Goal: Task Accomplishment & Management: Manage account settings

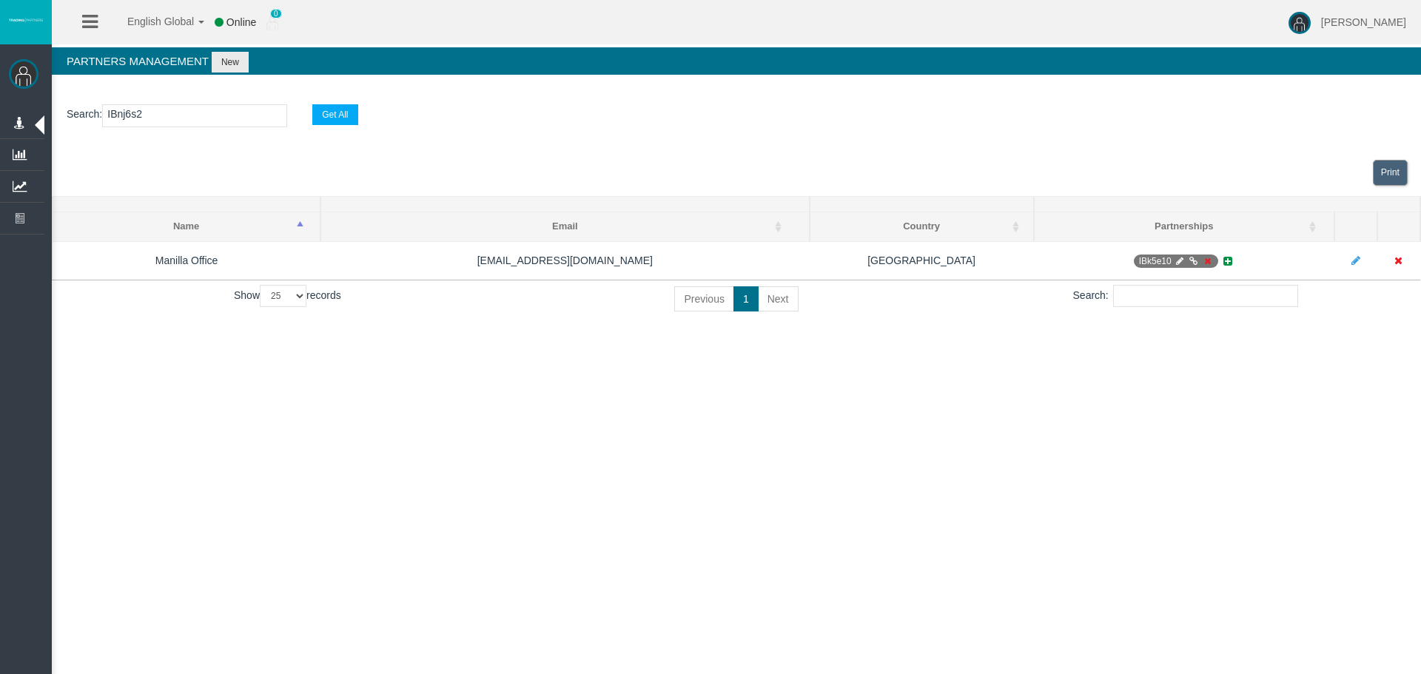
select select "25"
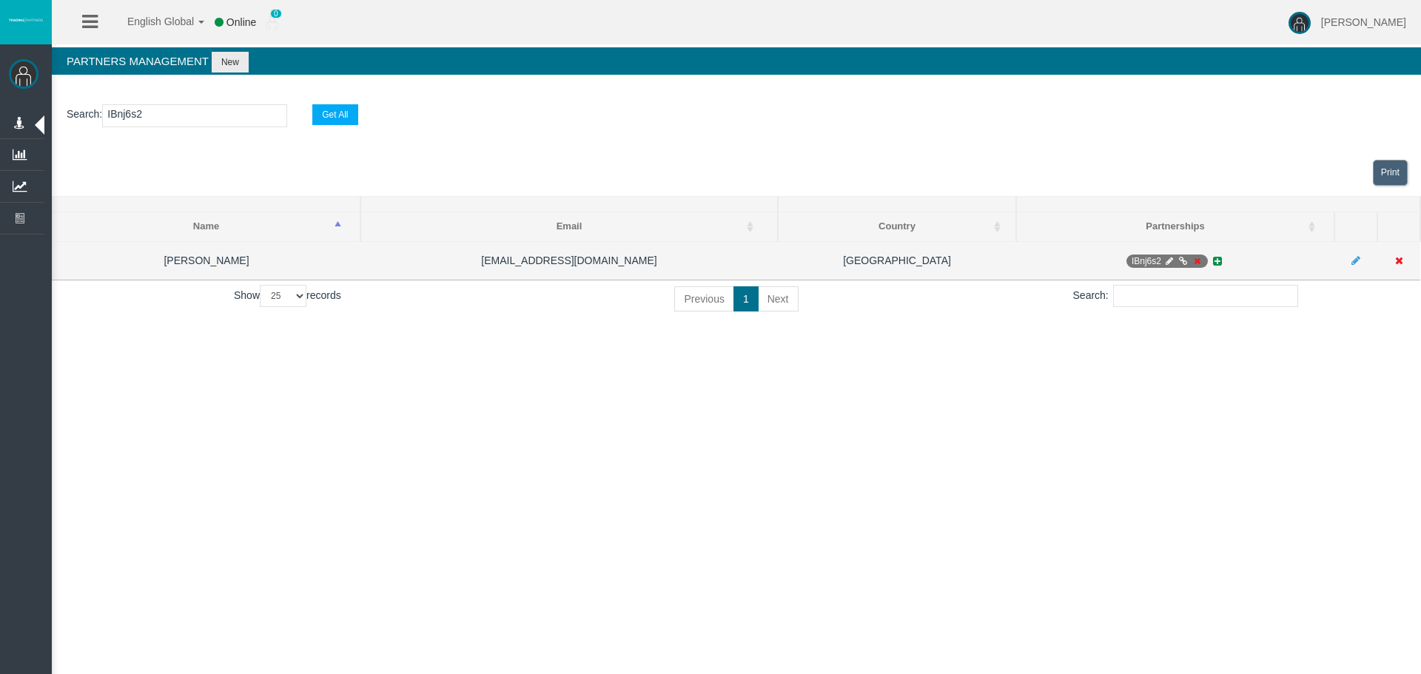
click at [1198, 261] on icon at bounding box center [1197, 261] width 11 height 9
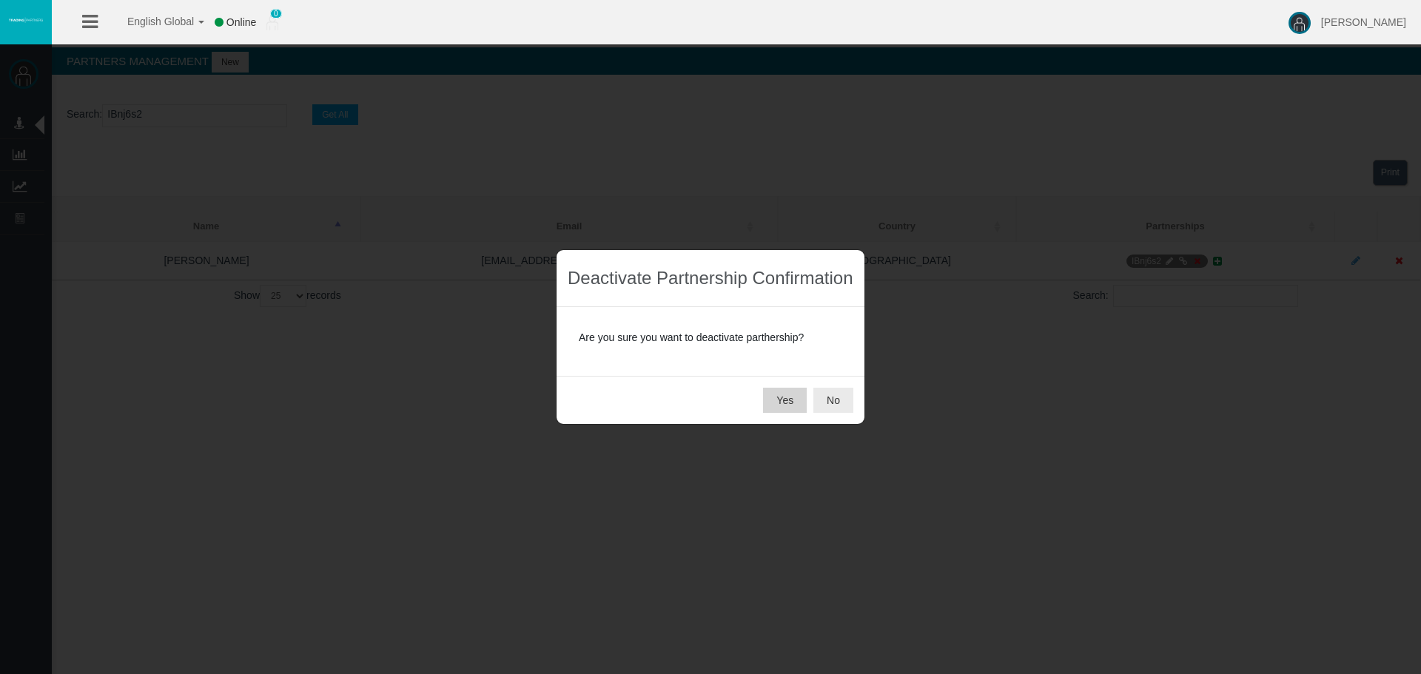
click at [786, 407] on button "Yes" at bounding box center [785, 400] width 44 height 25
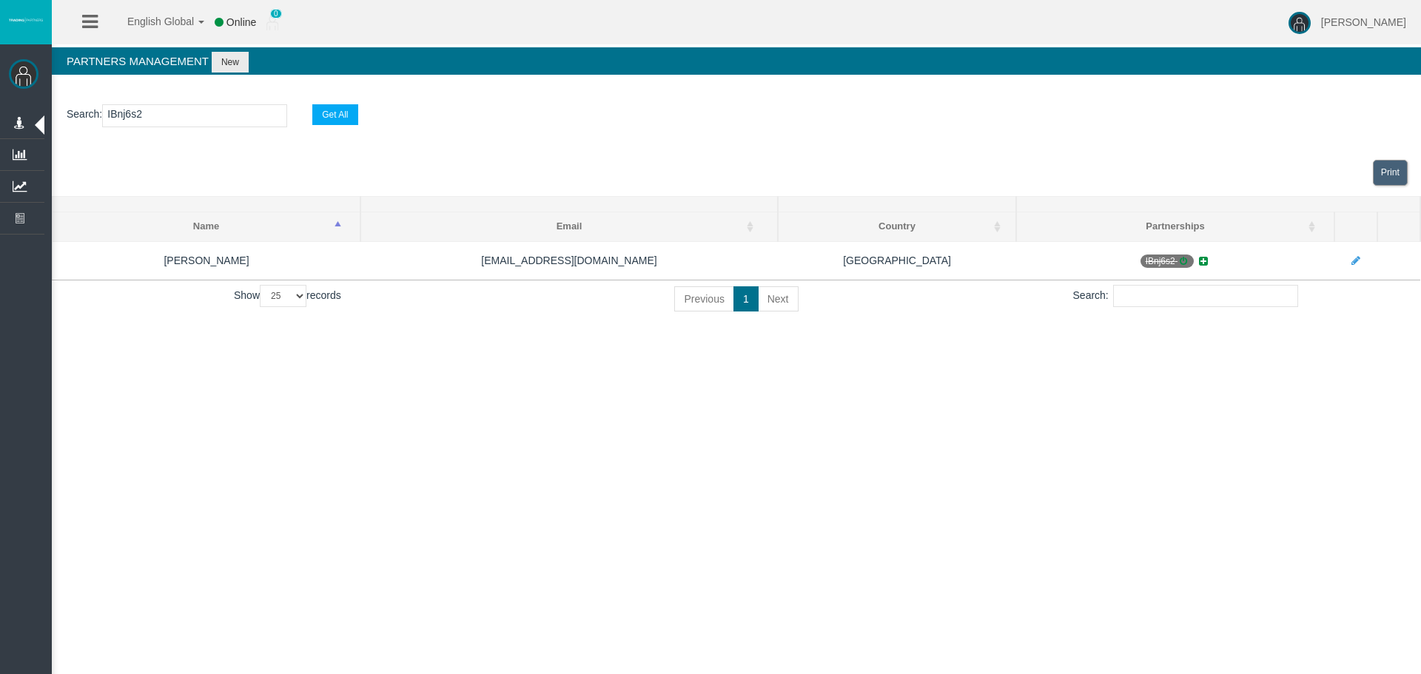
click at [128, 113] on input "IBnj6s2" at bounding box center [194, 115] width 185 height 23
paste input "pi733"
type input "IBpi733"
select select "25"
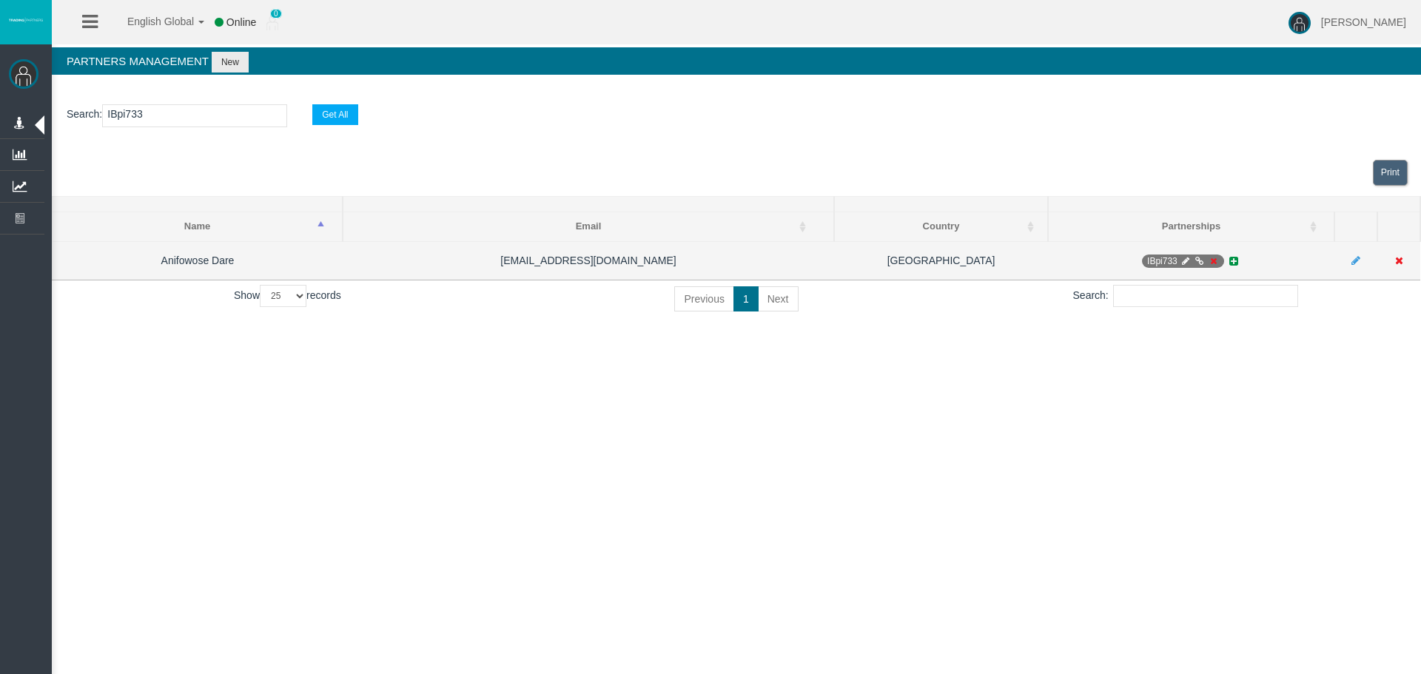
click at [1211, 265] on icon at bounding box center [1213, 261] width 11 height 9
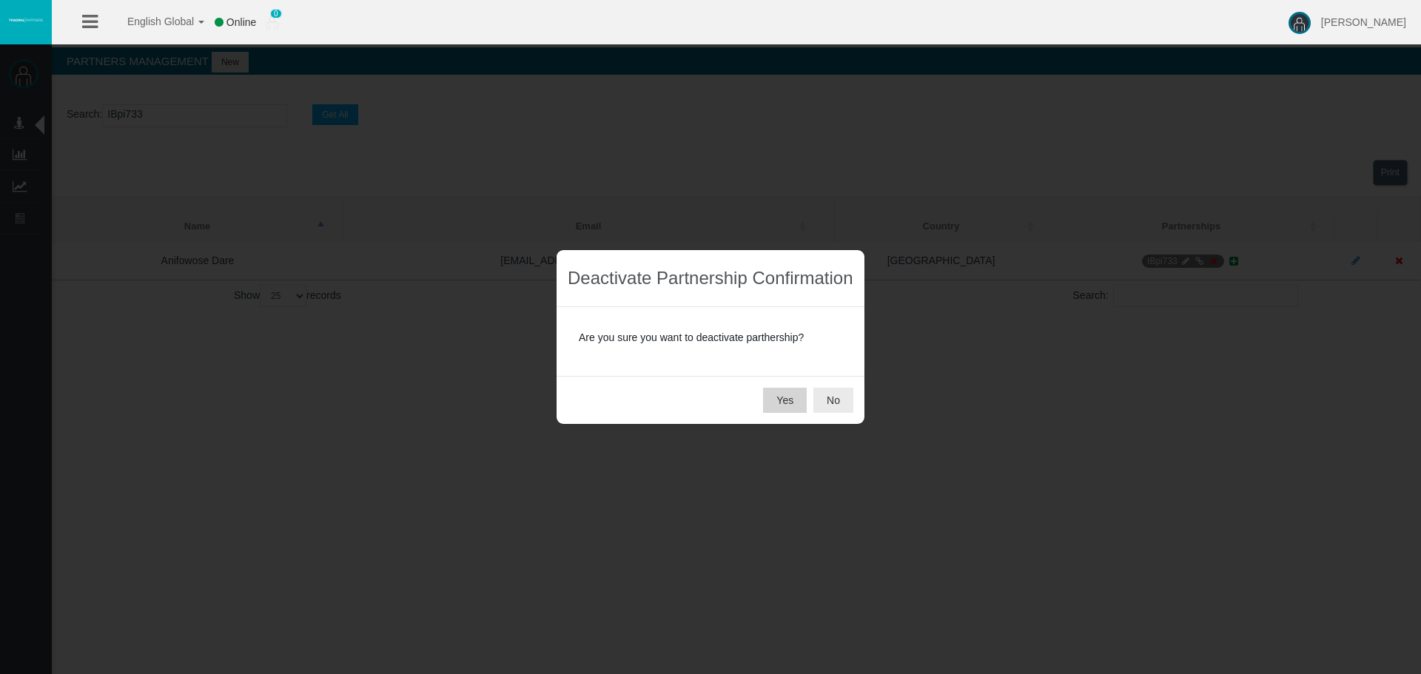
click at [784, 398] on button "Yes" at bounding box center [785, 400] width 44 height 25
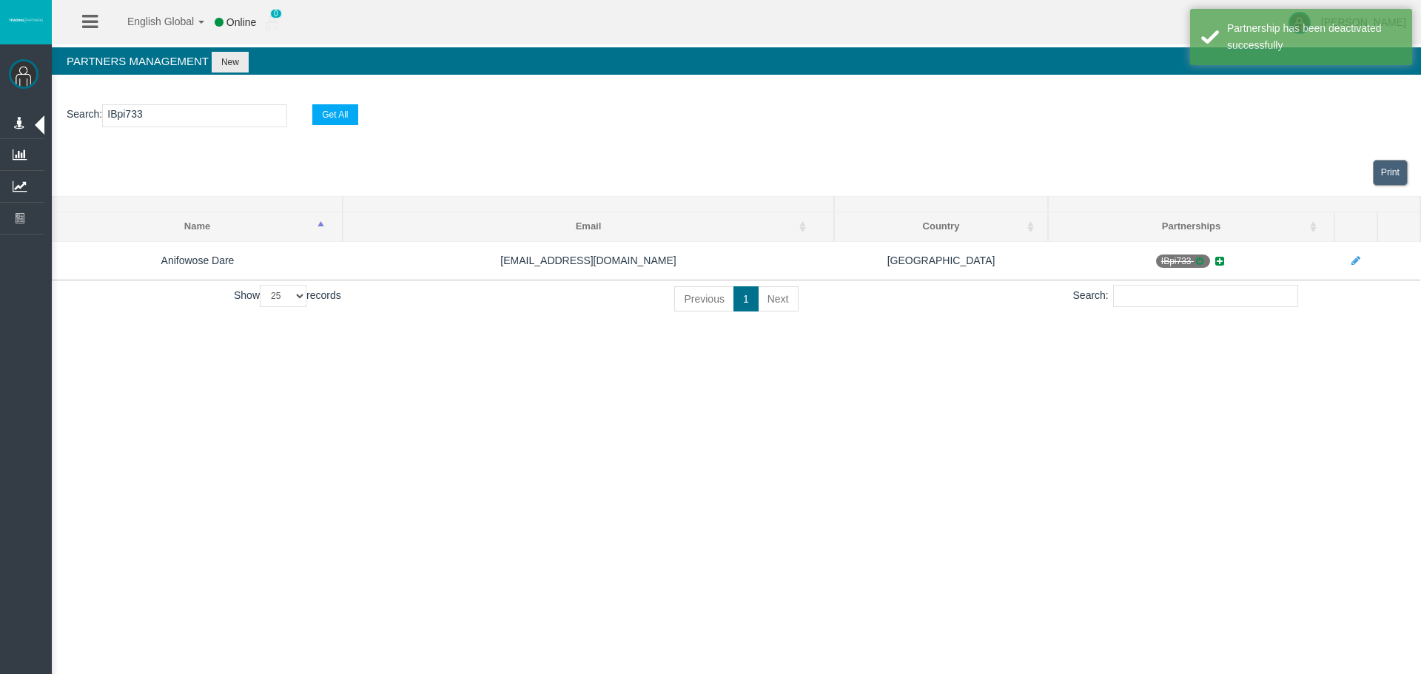
click at [661, 483] on div "English Global 简体中文 English Global 日本語 한국어 Online 0 [PERSON_NAME] Help Log Out …" at bounding box center [710, 337] width 1421 height 674
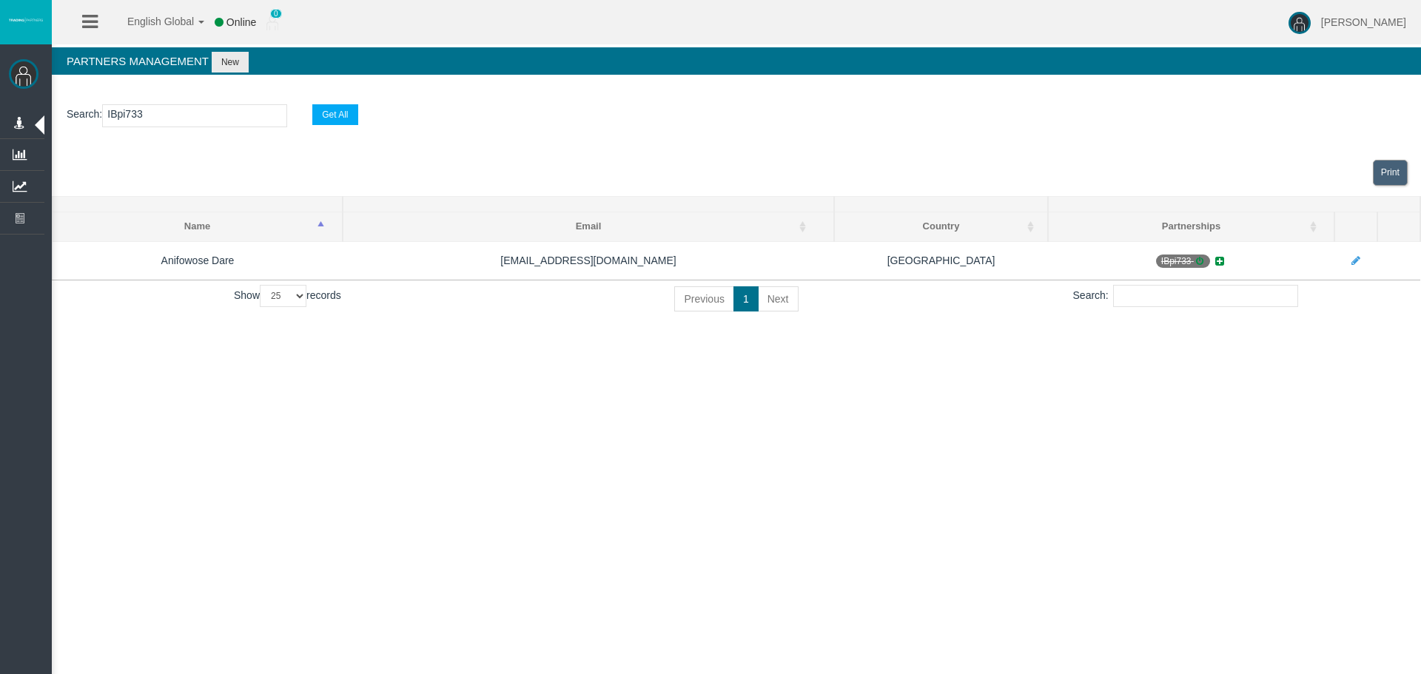
click at [116, 115] on input "IBpi733" at bounding box center [194, 115] width 185 height 23
paste input "hbc4h"
type input "IBhbc4h"
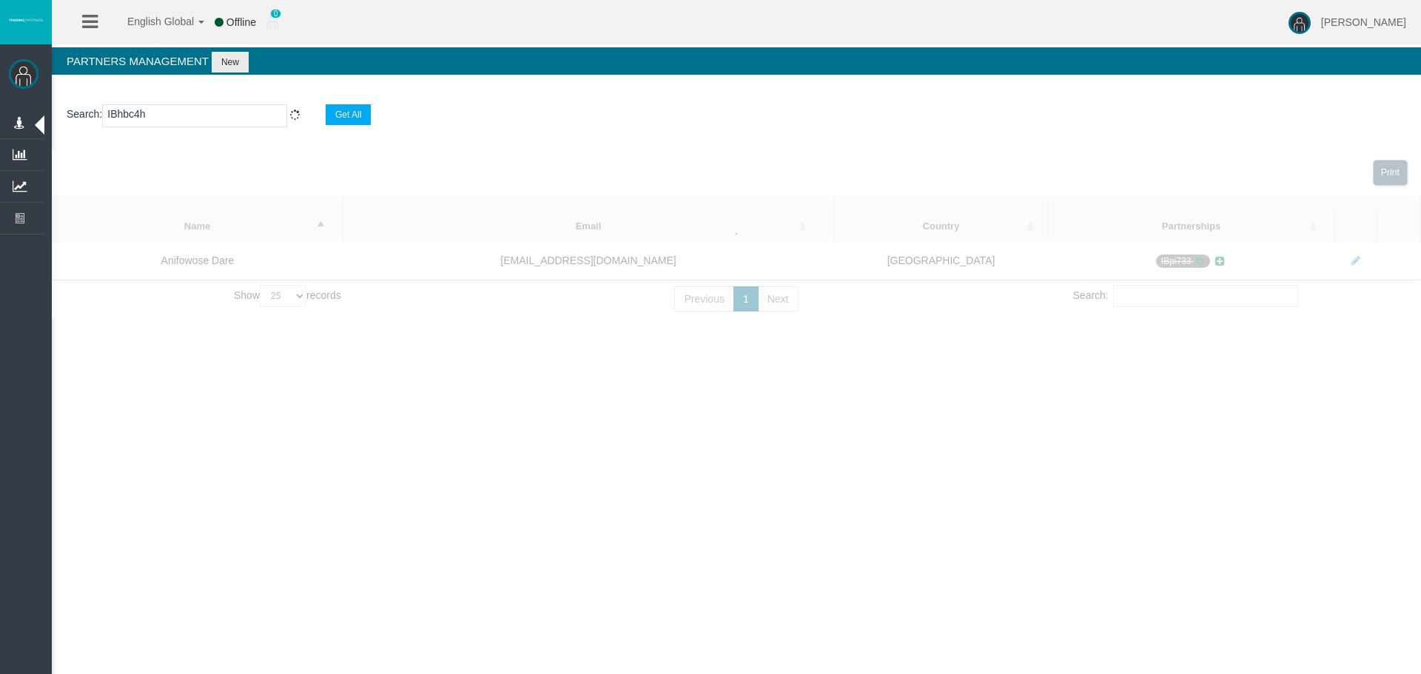
select select "25"
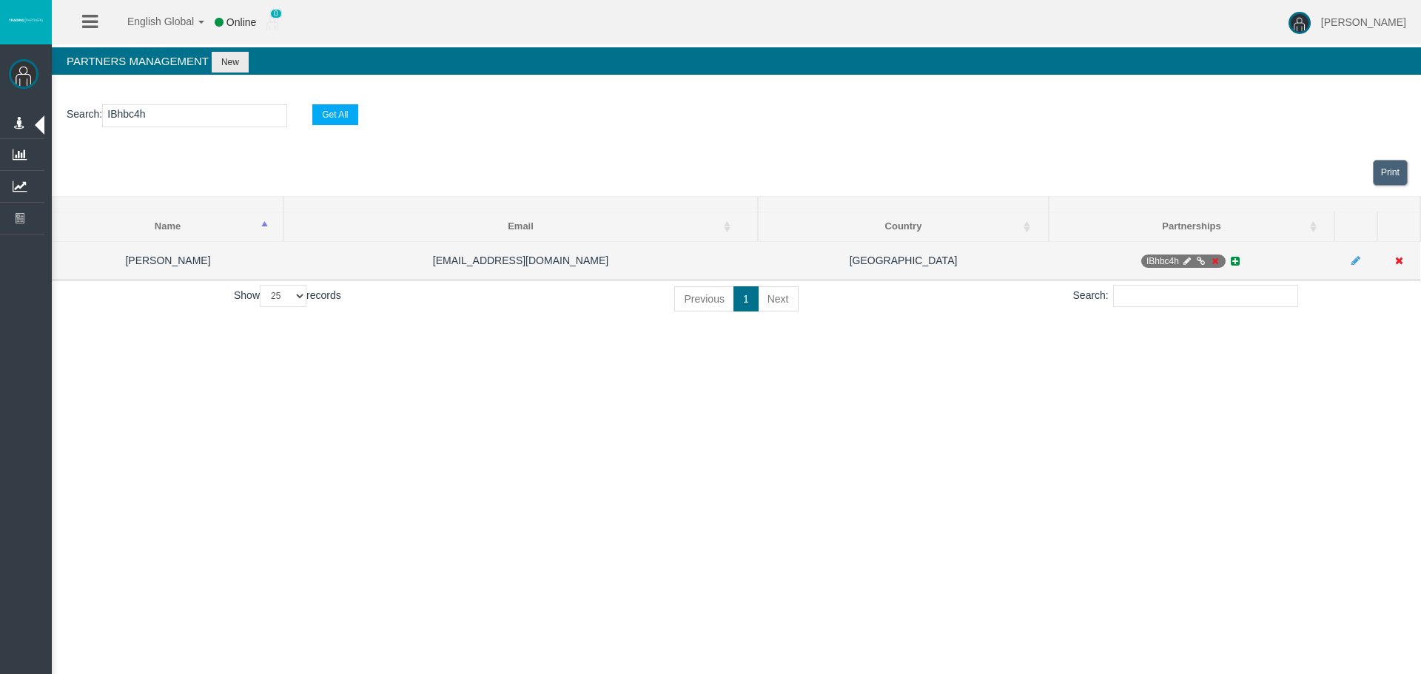
click at [1215, 261] on icon at bounding box center [1215, 261] width 11 height 9
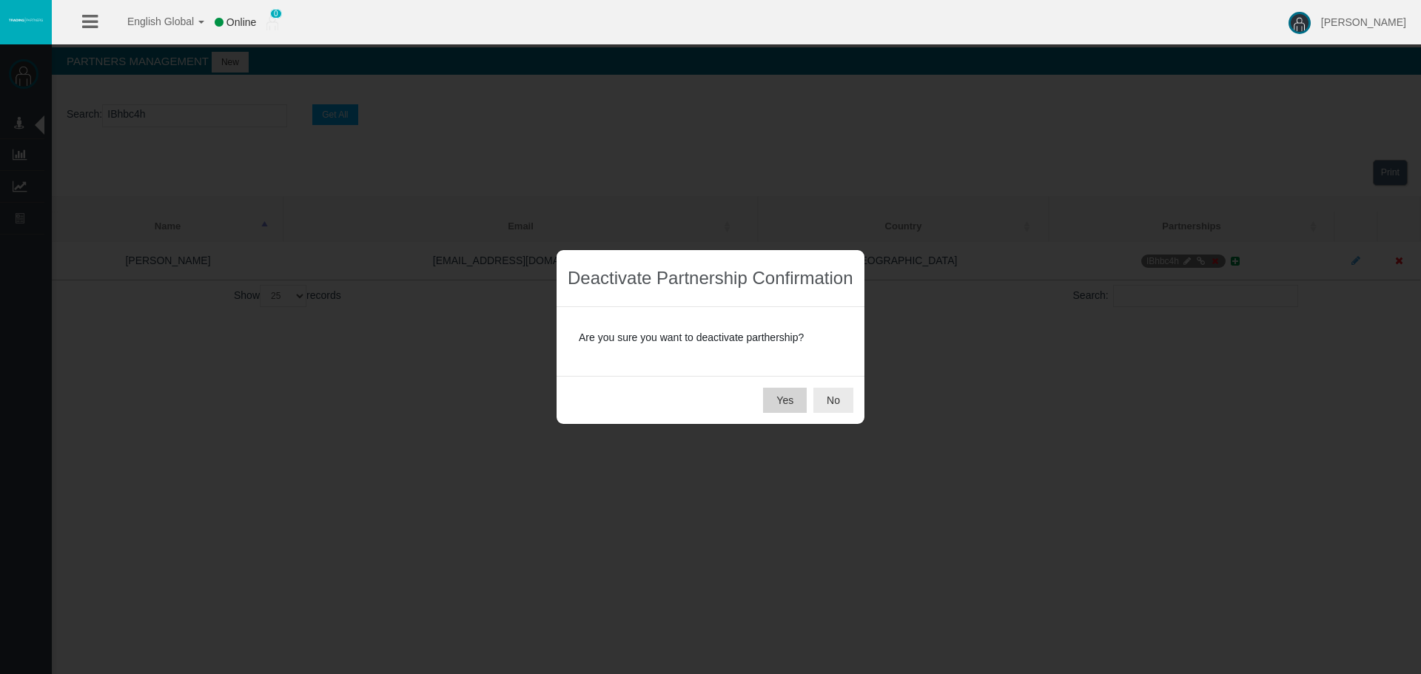
click at [783, 396] on button "Yes" at bounding box center [785, 400] width 44 height 25
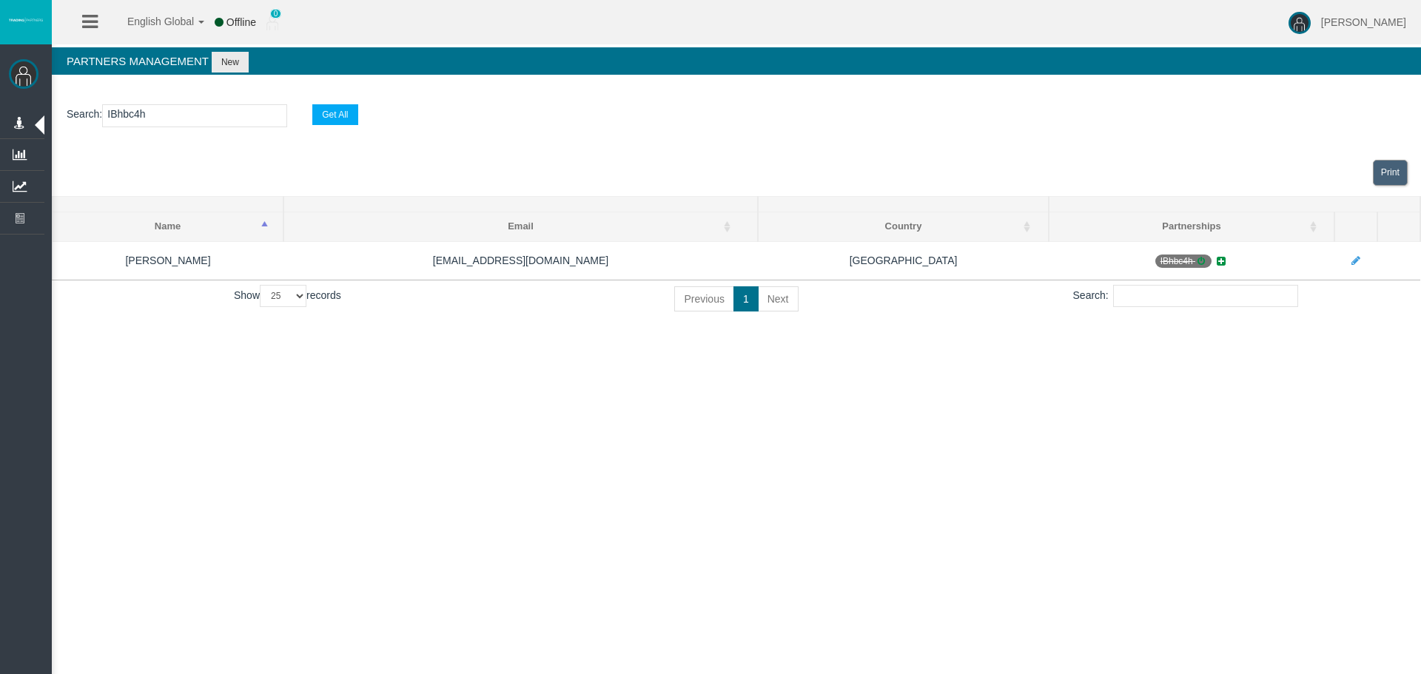
click at [125, 118] on input "IBhbc4h" at bounding box center [194, 115] width 185 height 23
paste input "i4xaw"
type input "IBi4xaw"
select select "25"
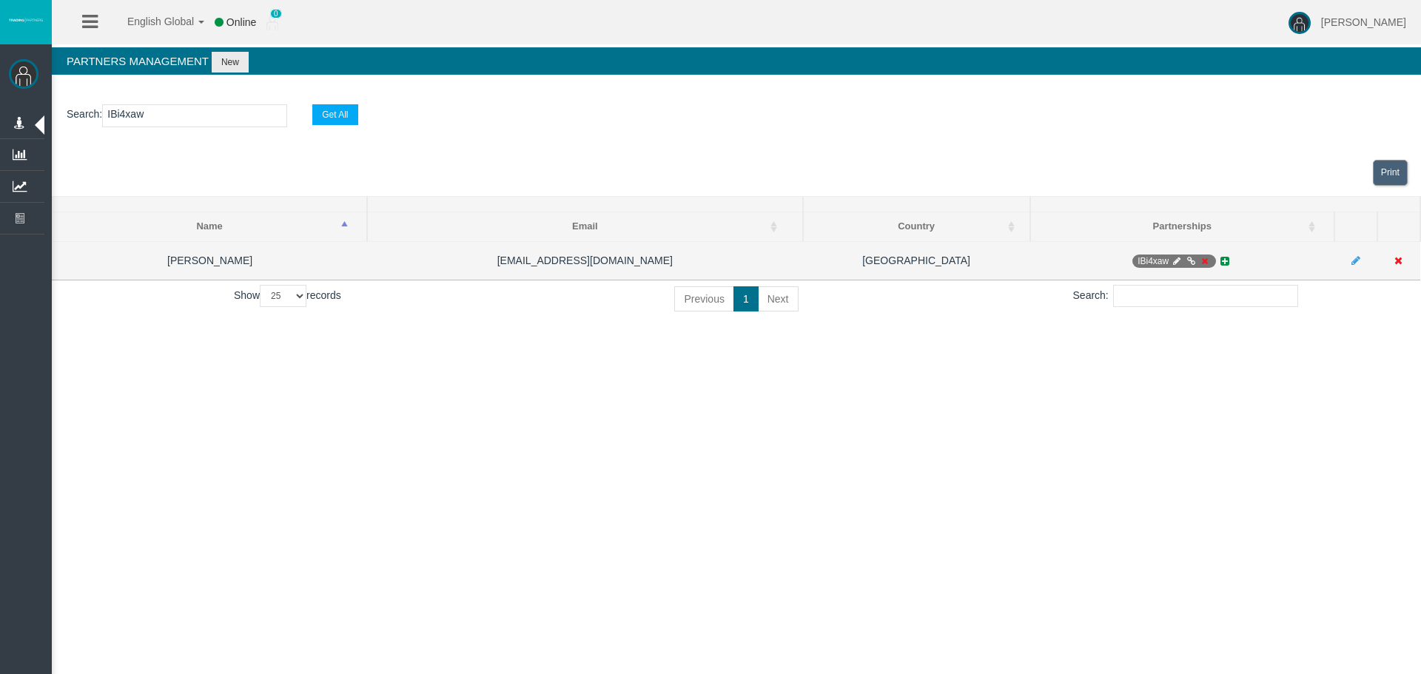
click at [1207, 260] on icon at bounding box center [1204, 261] width 11 height 9
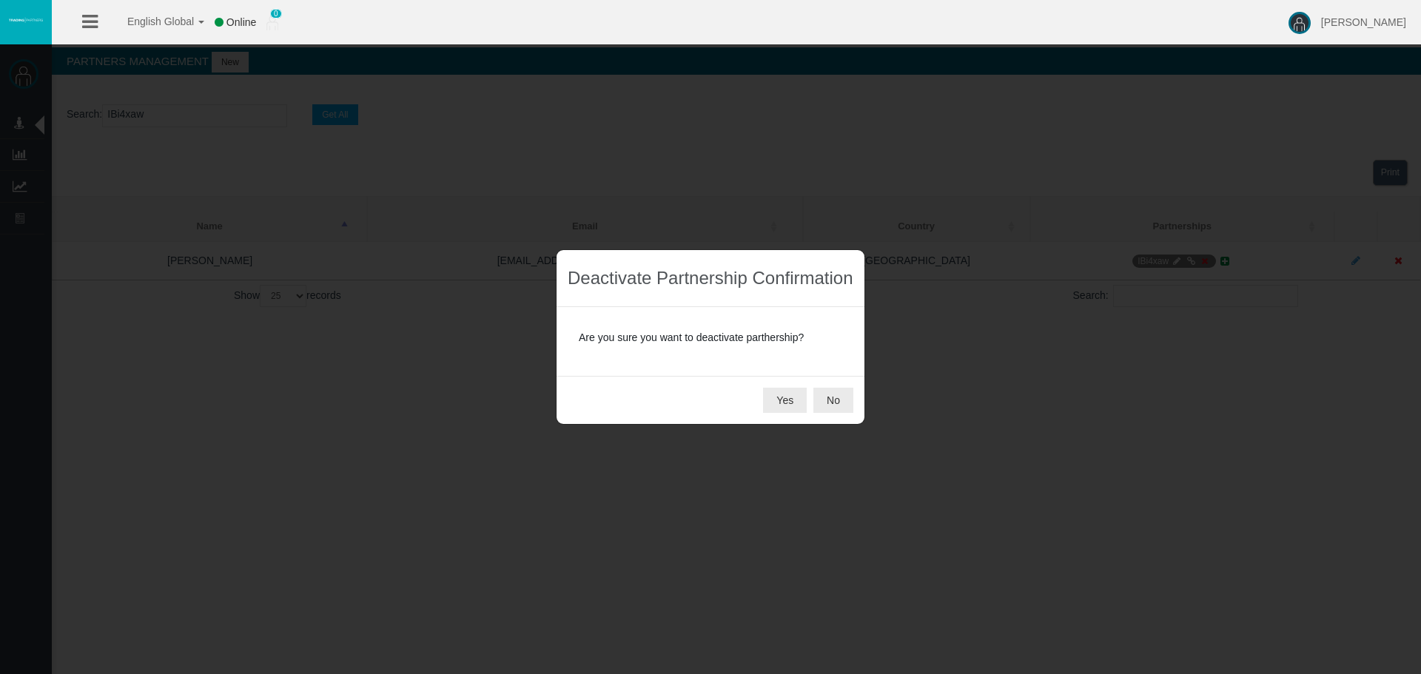
drag, startPoint x: 779, startPoint y: 398, endPoint x: 713, endPoint y: 495, distance: 117.9
click at [779, 398] on button "Yes" at bounding box center [785, 400] width 44 height 25
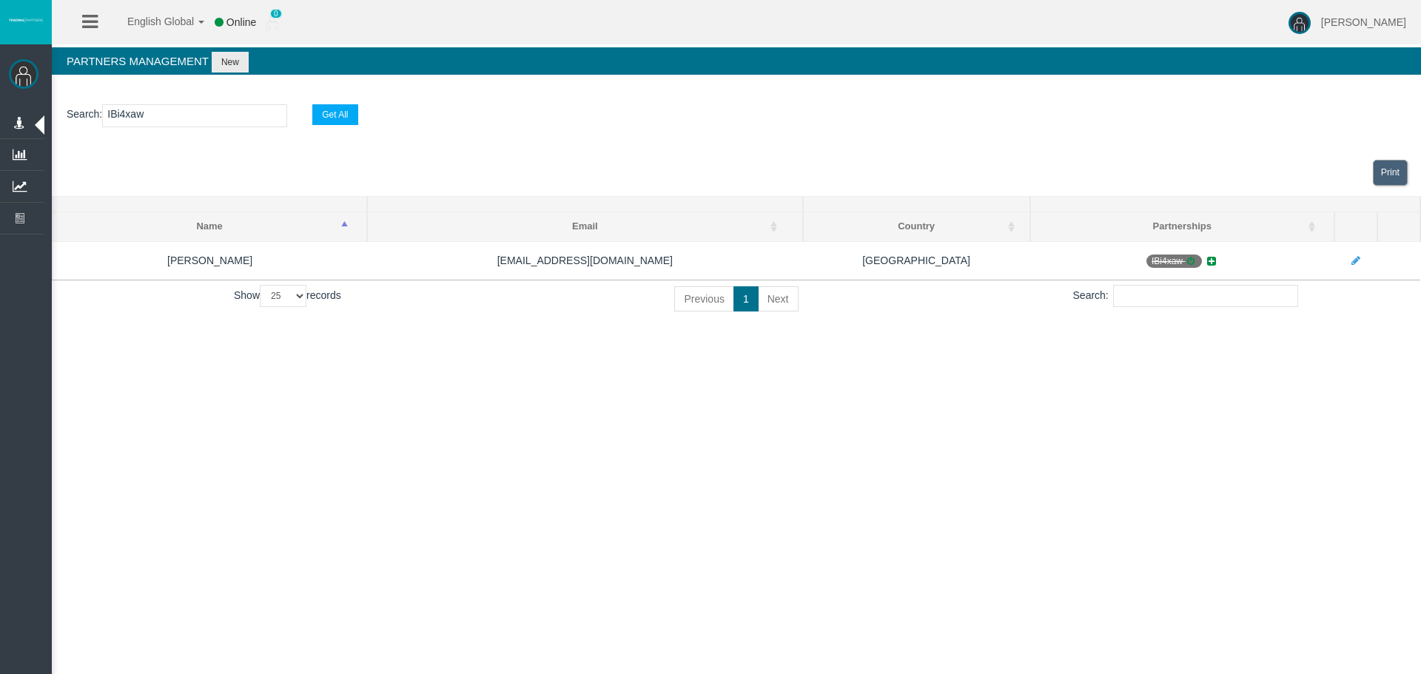
click at [122, 124] on input "IBi4xaw" at bounding box center [194, 115] width 185 height 23
paste input "7ytu"
type input "IB7ytuw"
select select "25"
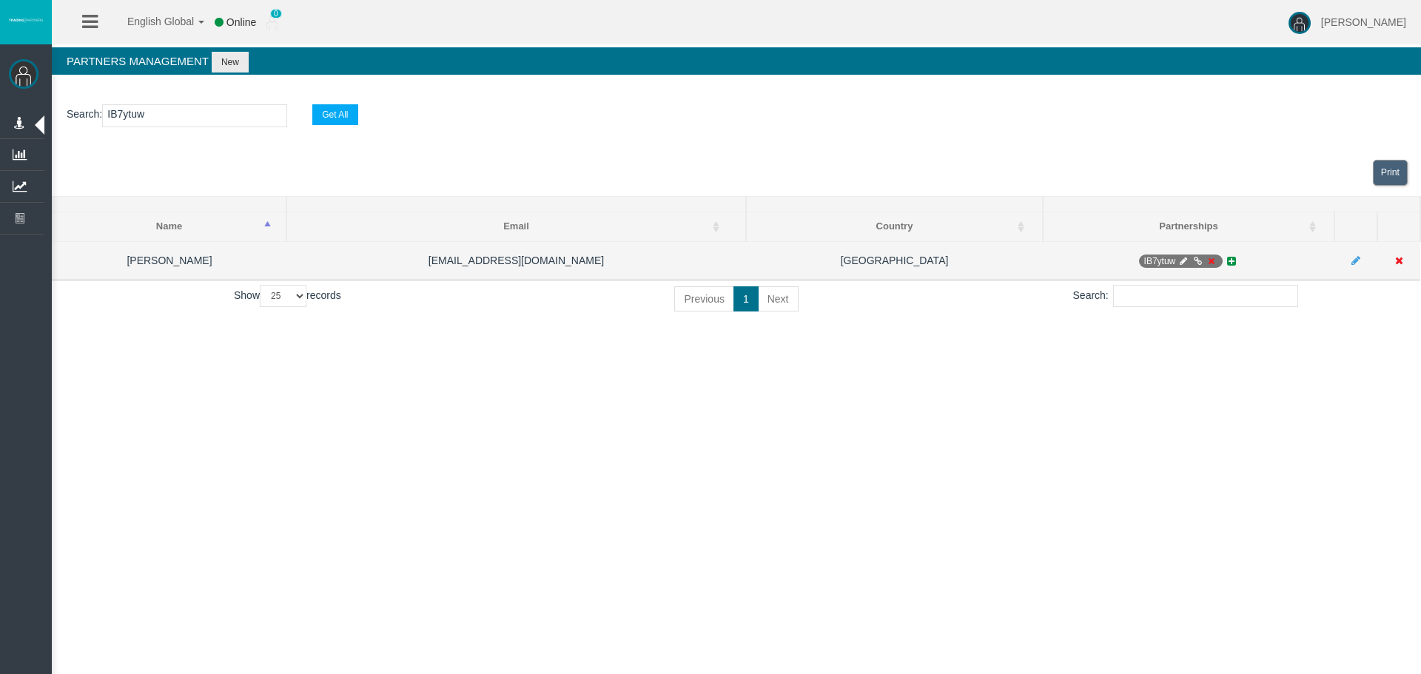
click at [1210, 261] on icon at bounding box center [1211, 261] width 11 height 9
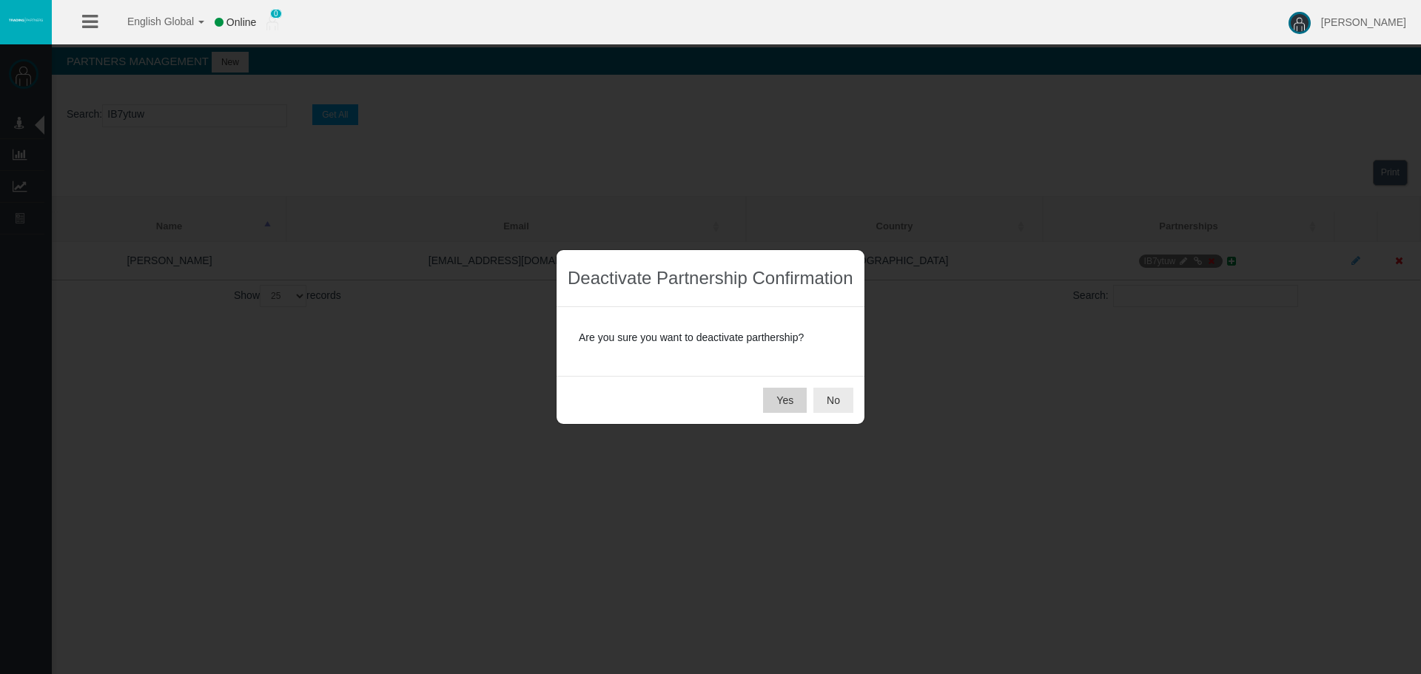
click at [781, 399] on button "Yes" at bounding box center [785, 400] width 44 height 25
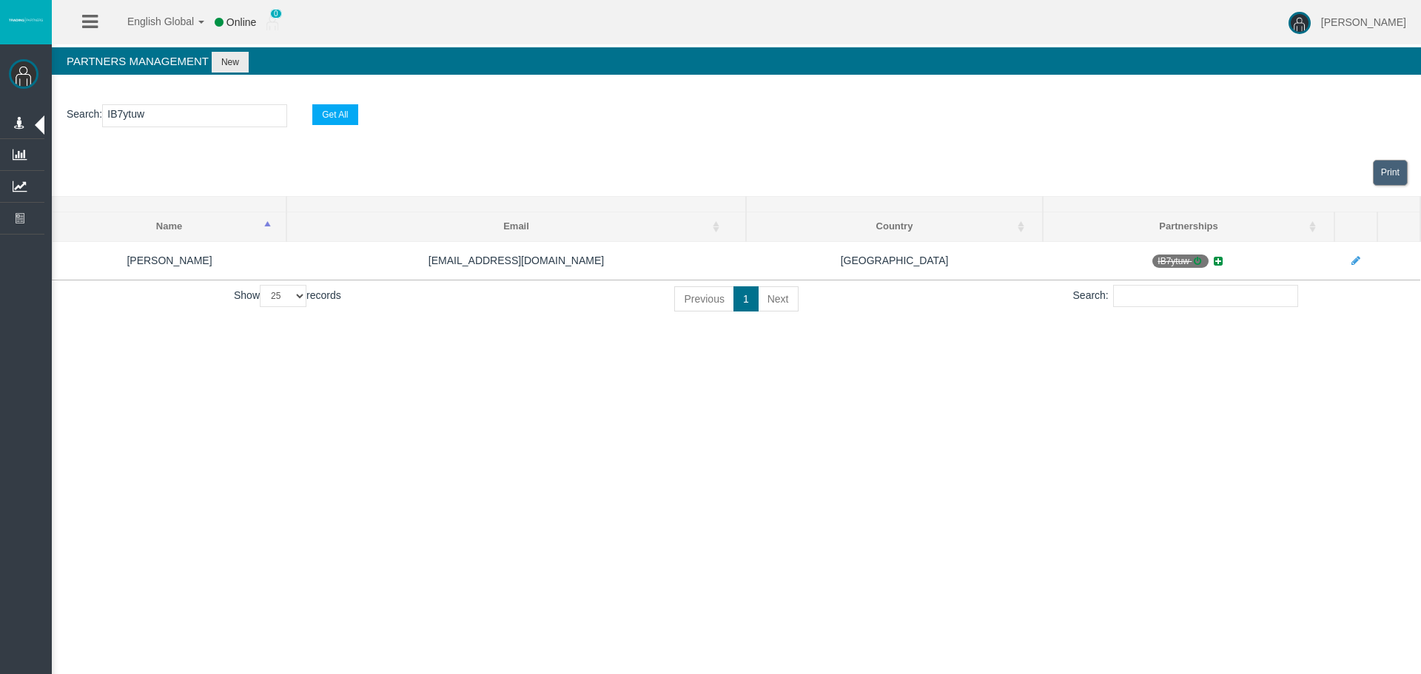
click at [124, 116] on input "IB7ytuw" at bounding box center [194, 115] width 185 height 23
paste input "nhzxz"
type input "IBnhzxz"
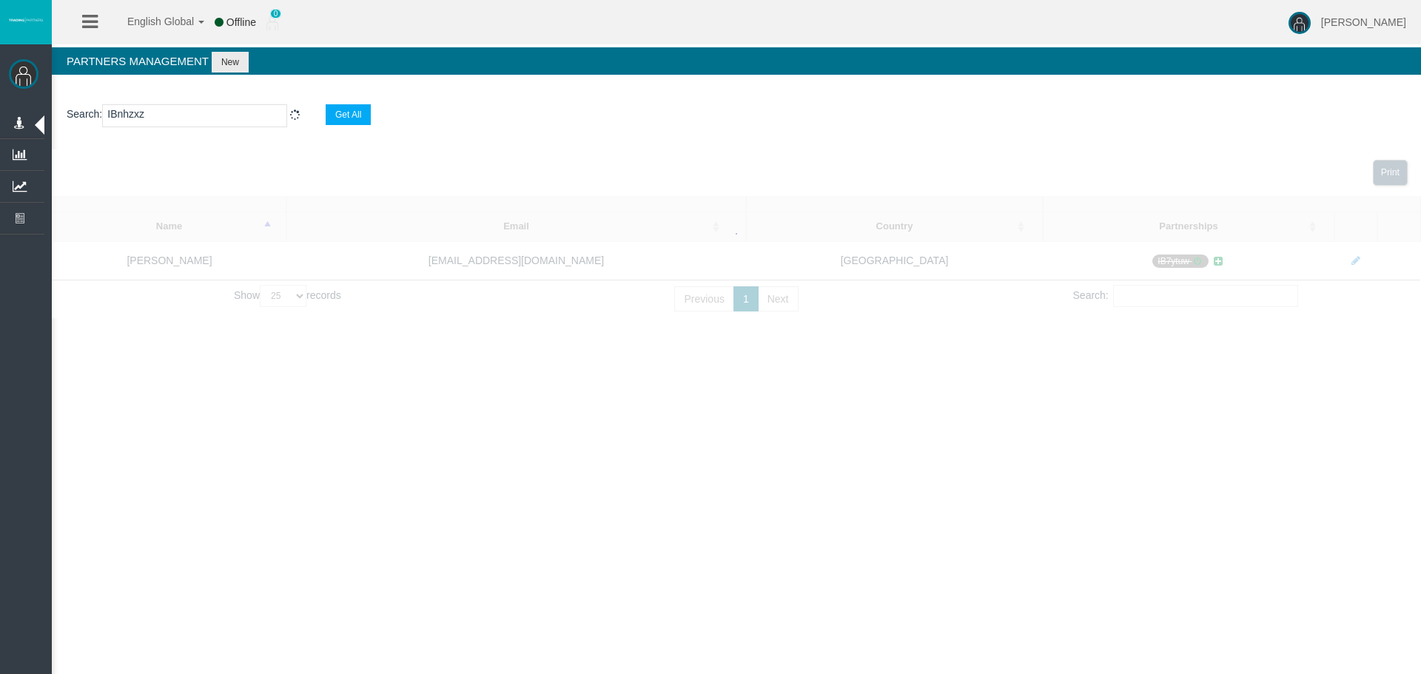
select select "25"
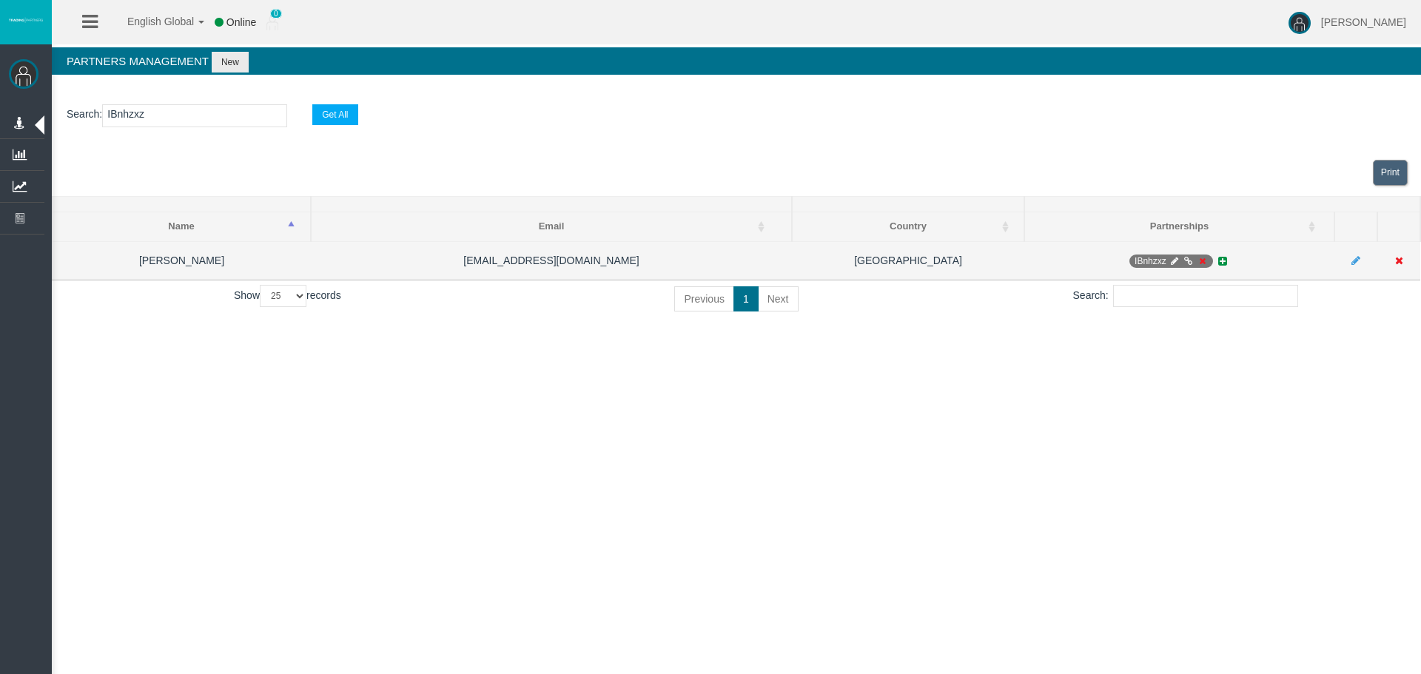
click at [1202, 260] on icon at bounding box center [1202, 261] width 11 height 9
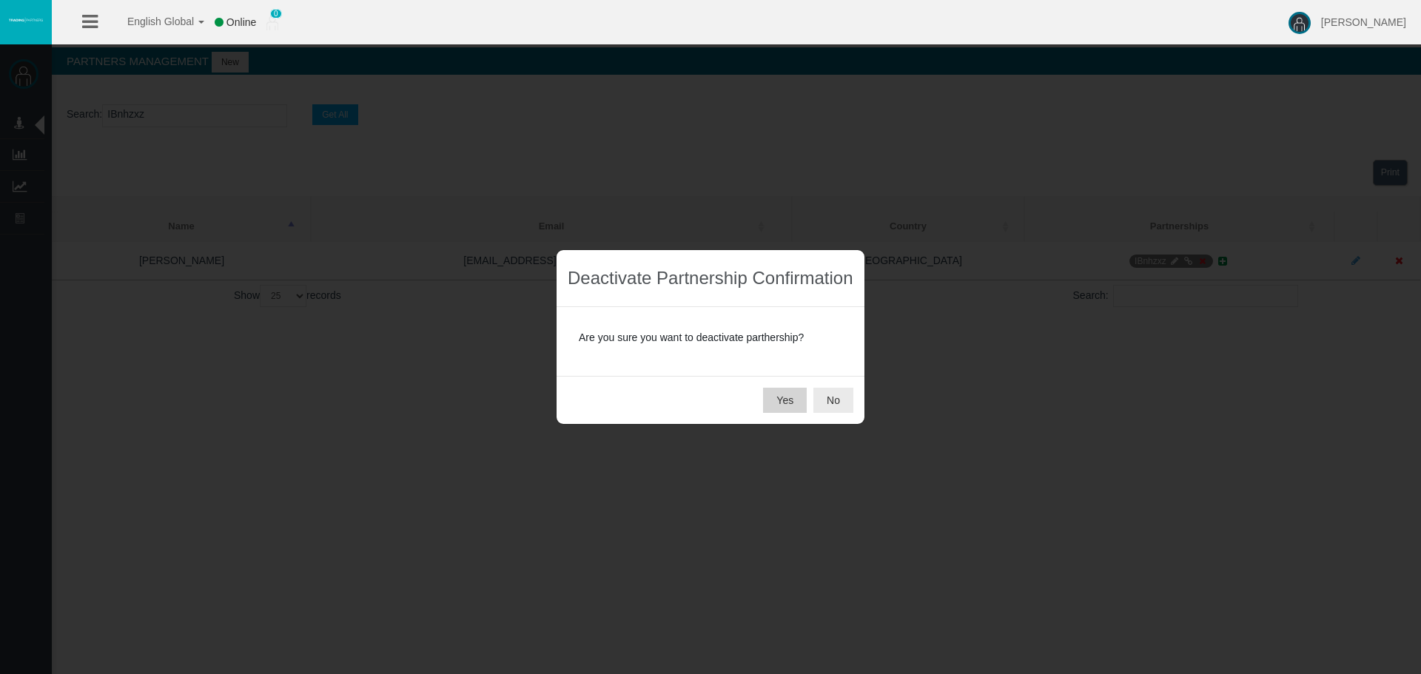
click at [771, 399] on button "Yes" at bounding box center [785, 400] width 44 height 25
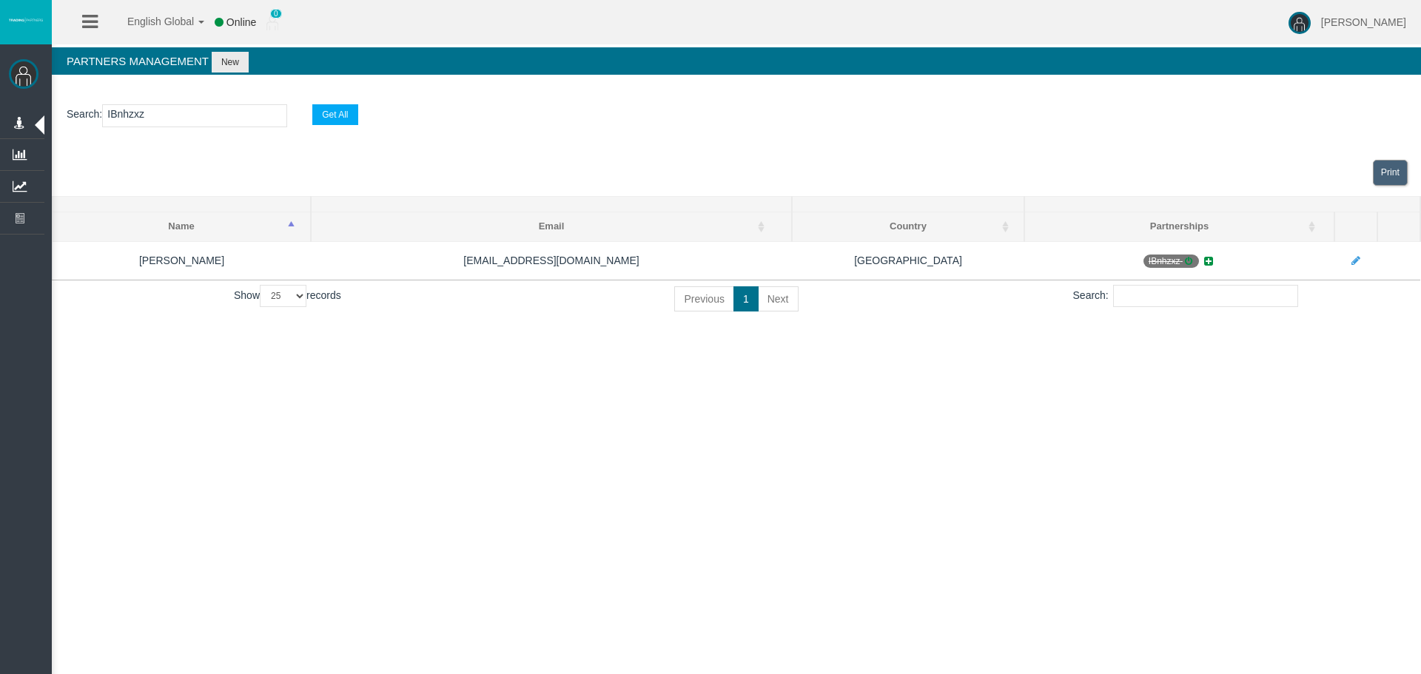
click at [131, 121] on input "IBnhzxz" at bounding box center [194, 115] width 185 height 23
paste input "i5rfj"
type input "IBi5rfj"
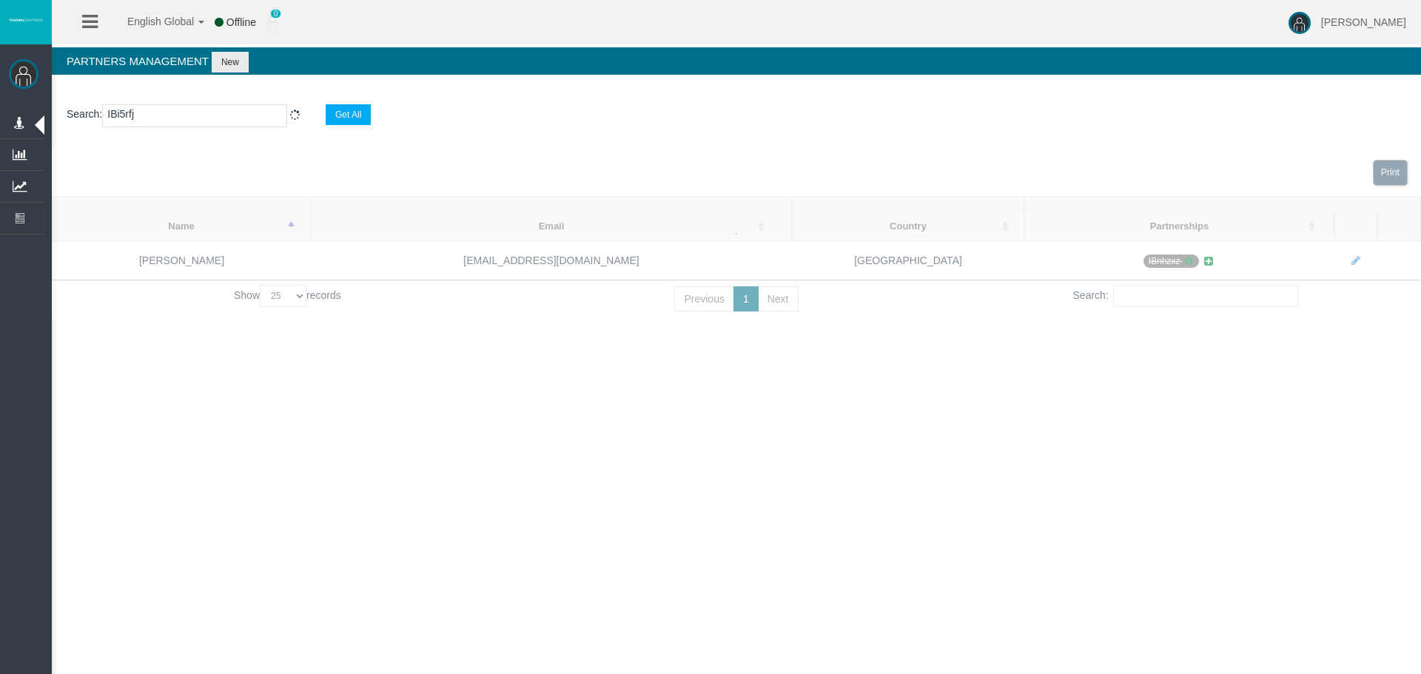
select select "25"
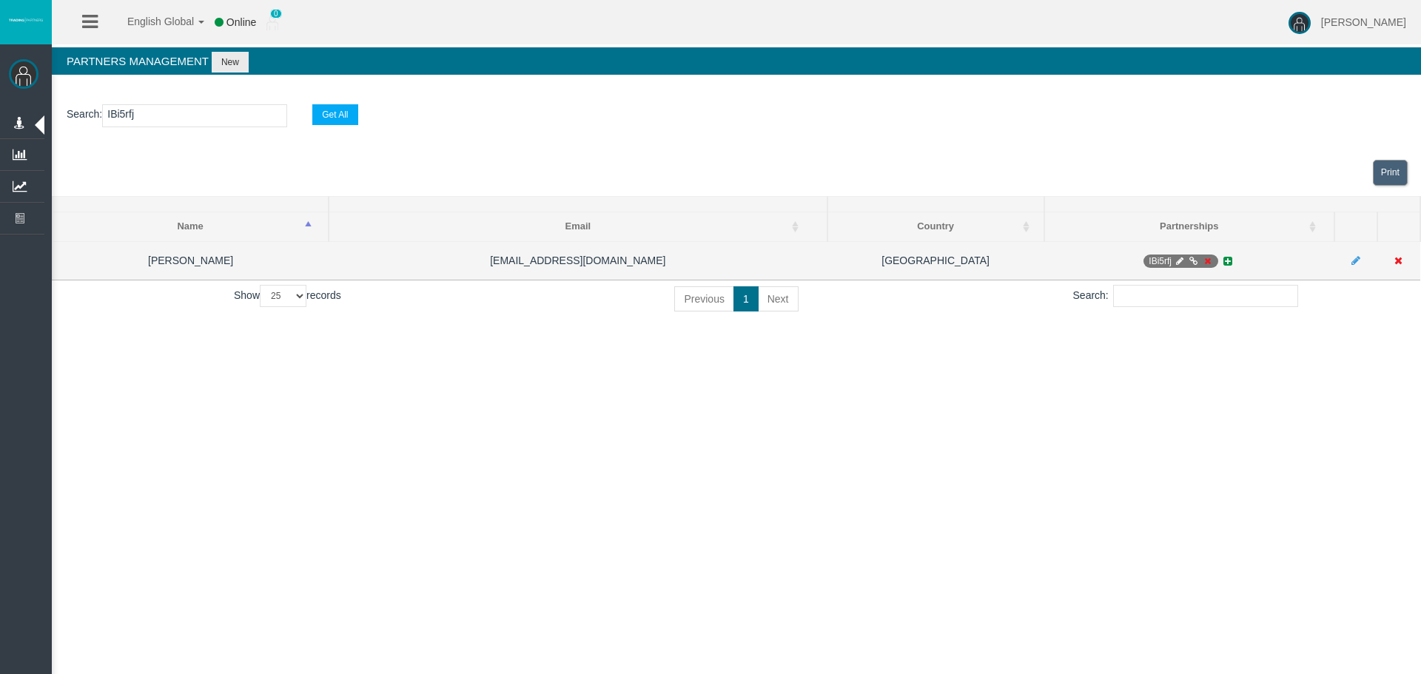
click at [1208, 267] on span "IBi5rfj" at bounding box center [1181, 261] width 75 height 13
click at [1203, 264] on icon at bounding box center [1207, 261] width 11 height 9
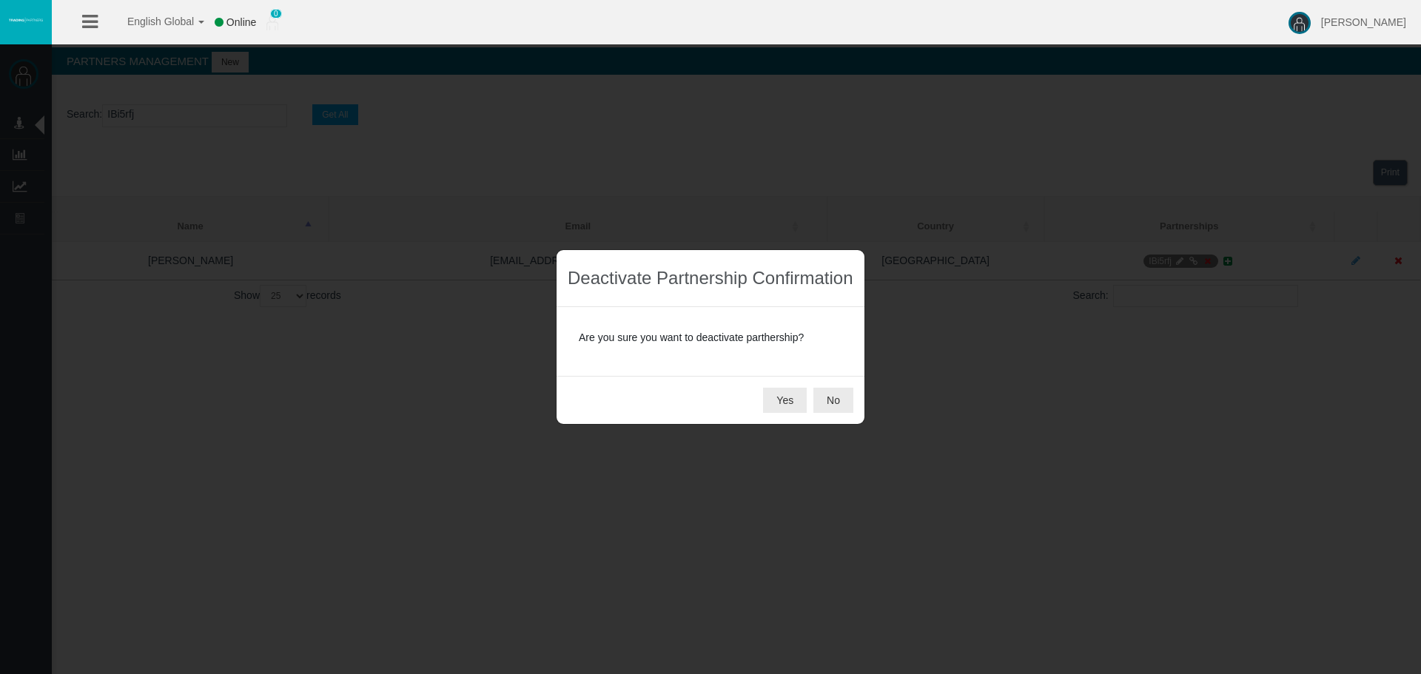
drag, startPoint x: 774, startPoint y: 400, endPoint x: 751, endPoint y: 418, distance: 29.5
click at [775, 400] on button "Yes" at bounding box center [785, 400] width 44 height 25
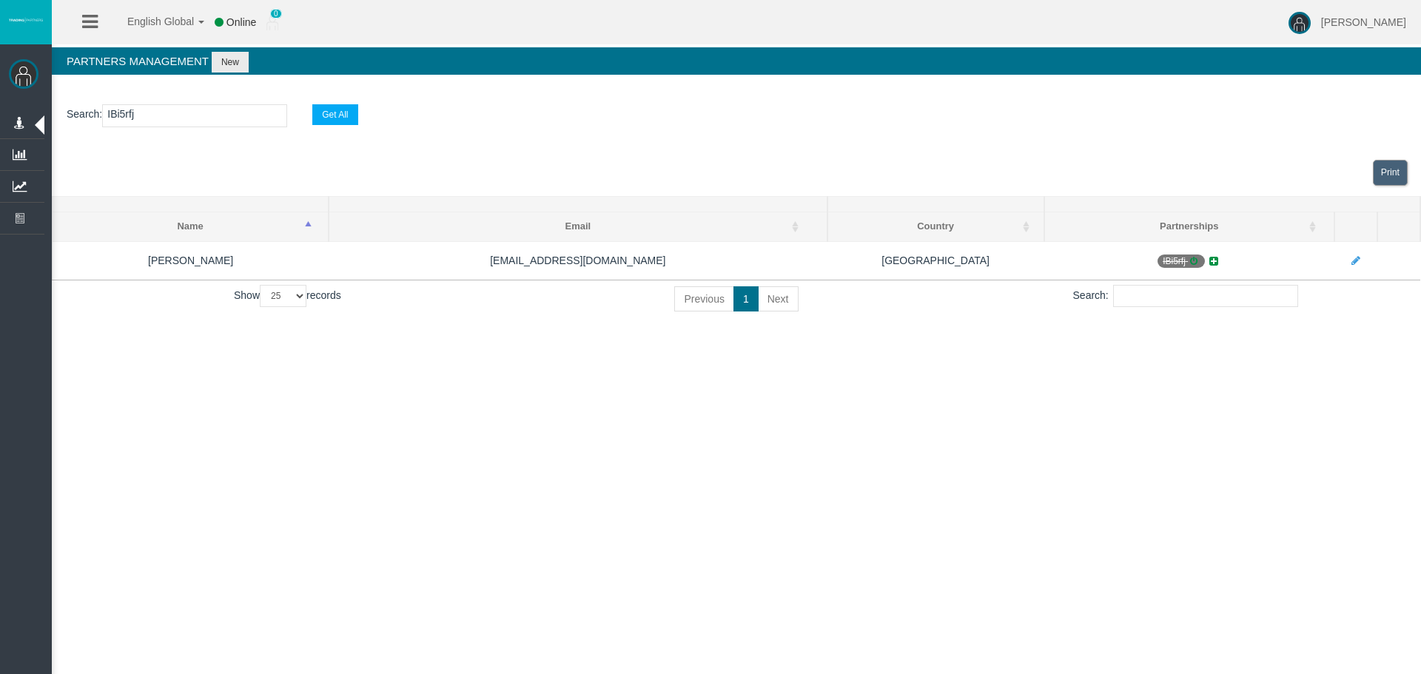
click at [123, 109] on input "IBi5rfj" at bounding box center [194, 115] width 185 height 23
paste input "sqtb8"
type input "IBsqtb8"
select select "25"
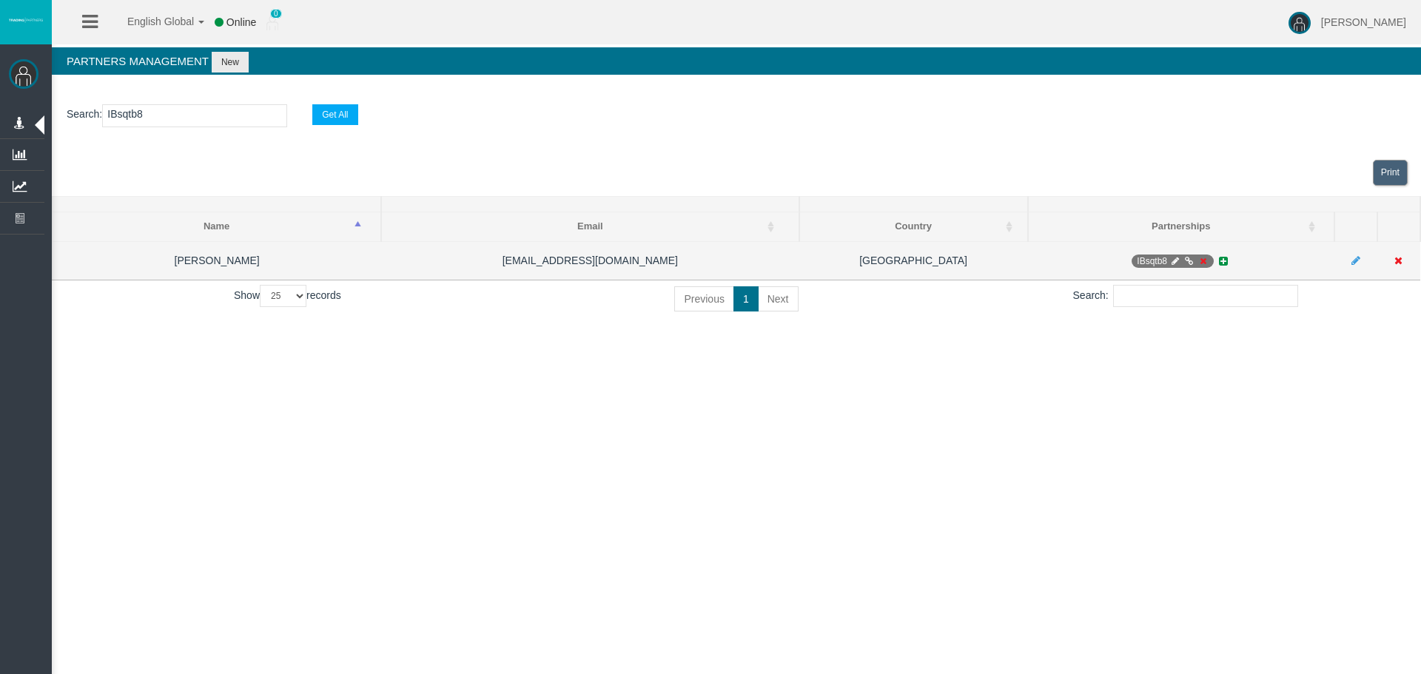
type input "IBsqtb8"
click at [1202, 258] on icon at bounding box center [1203, 261] width 11 height 9
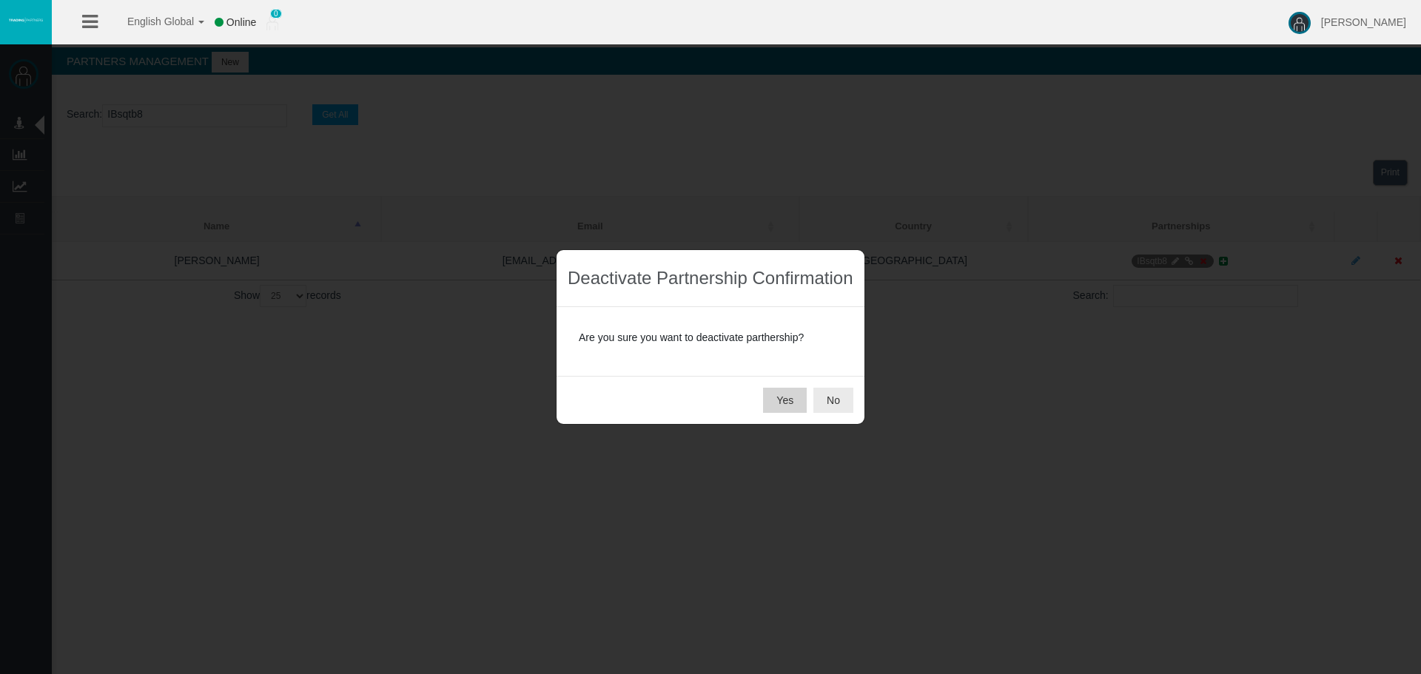
drag, startPoint x: 788, startPoint y: 392, endPoint x: 603, endPoint y: 546, distance: 240.9
click at [789, 392] on button "Yes" at bounding box center [785, 400] width 44 height 25
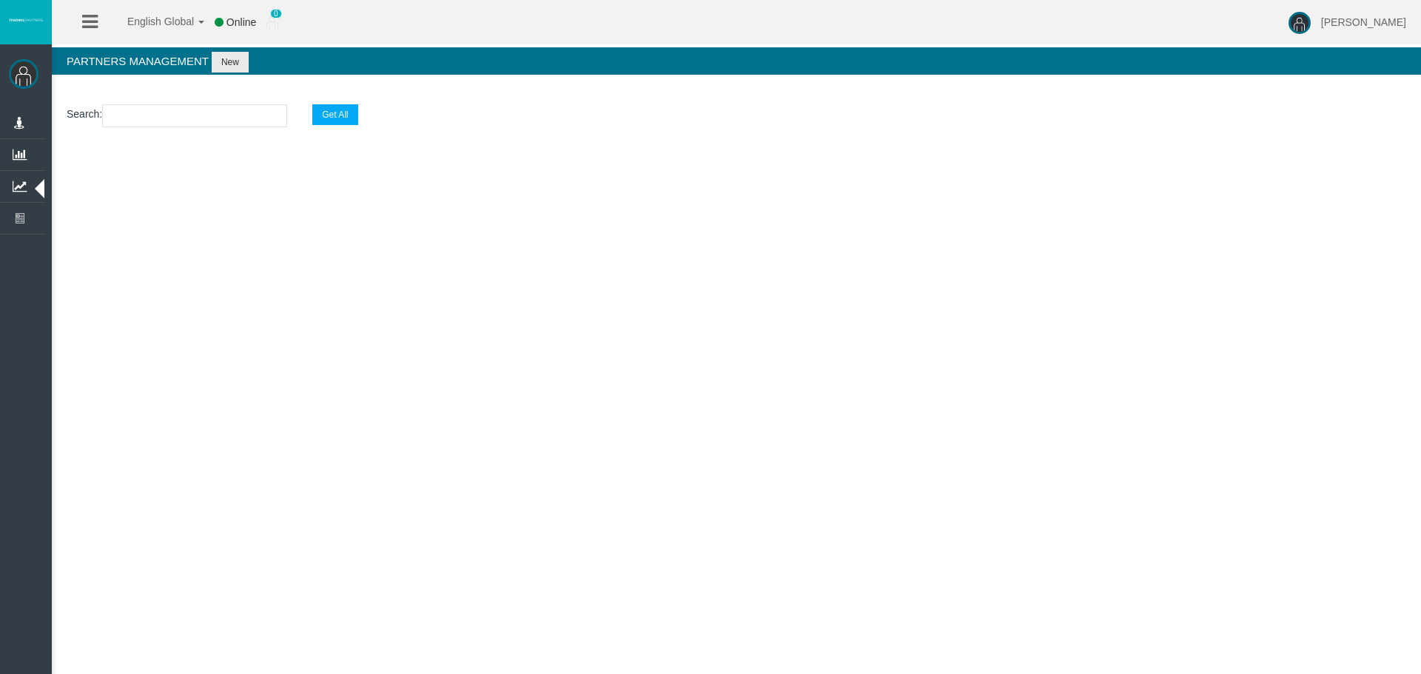
click at [136, 112] on input "text" at bounding box center [194, 115] width 185 height 23
type input "IBwm8hn"
select select "25"
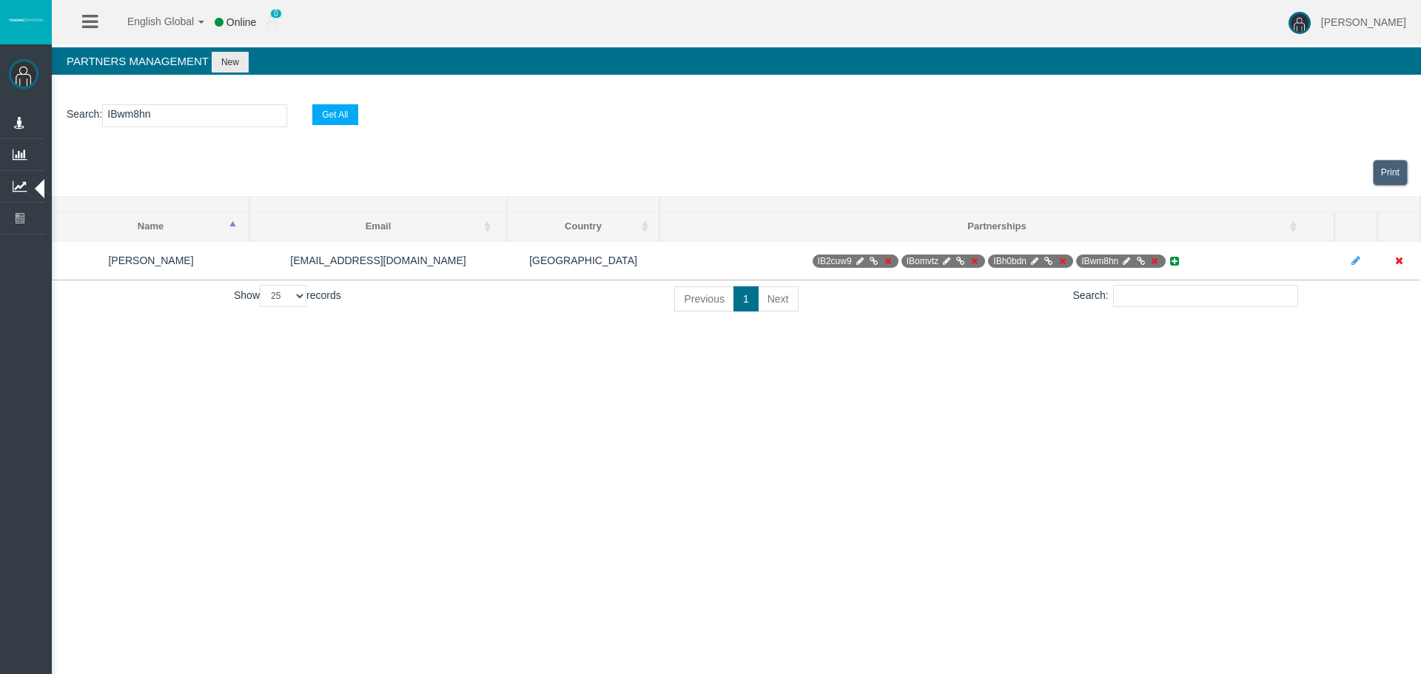
click at [880, 349] on div "English Global 简体中文 English Global 日本語 한국어 Online 0 [PERSON_NAME] Help Log Out …" at bounding box center [710, 337] width 1421 height 674
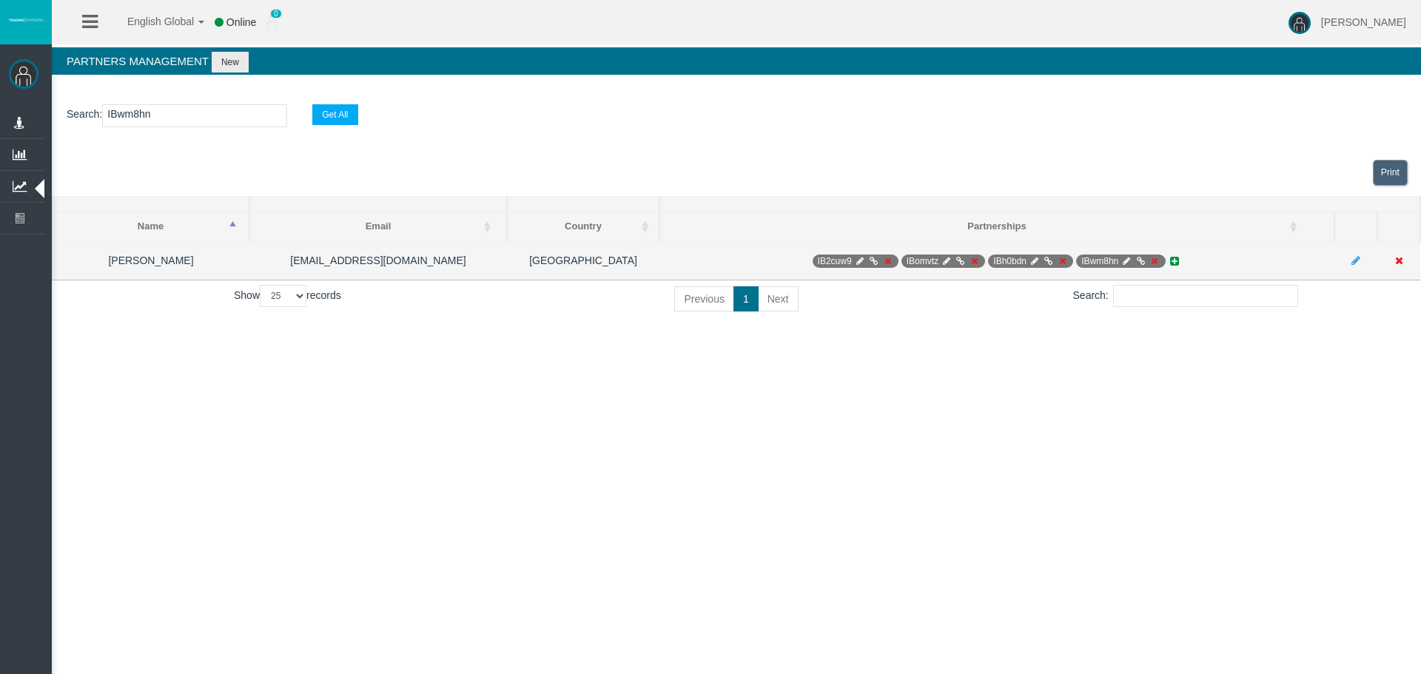
click at [1127, 263] on icon at bounding box center [1127, 261] width 11 height 9
select select "0"
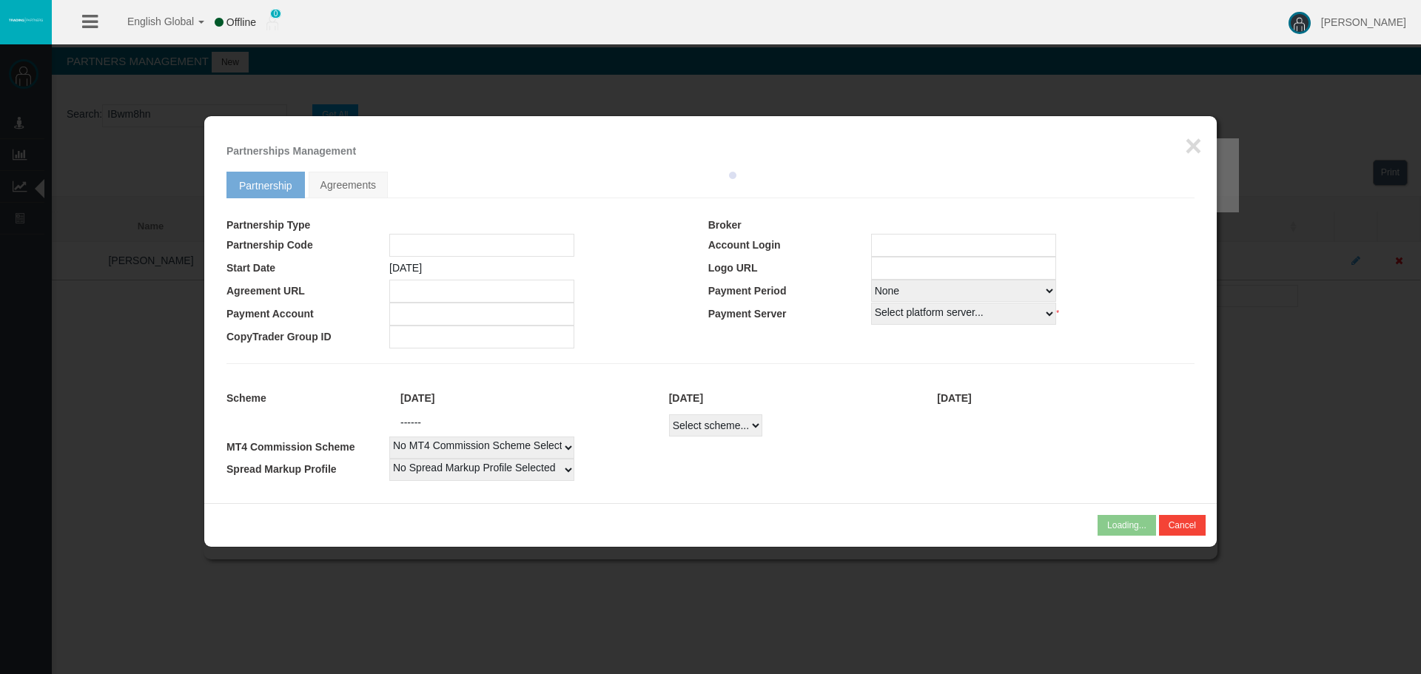
type input "IBwm8hn"
type input "19268748"
select select "1"
type input "19268748"
select select "1"
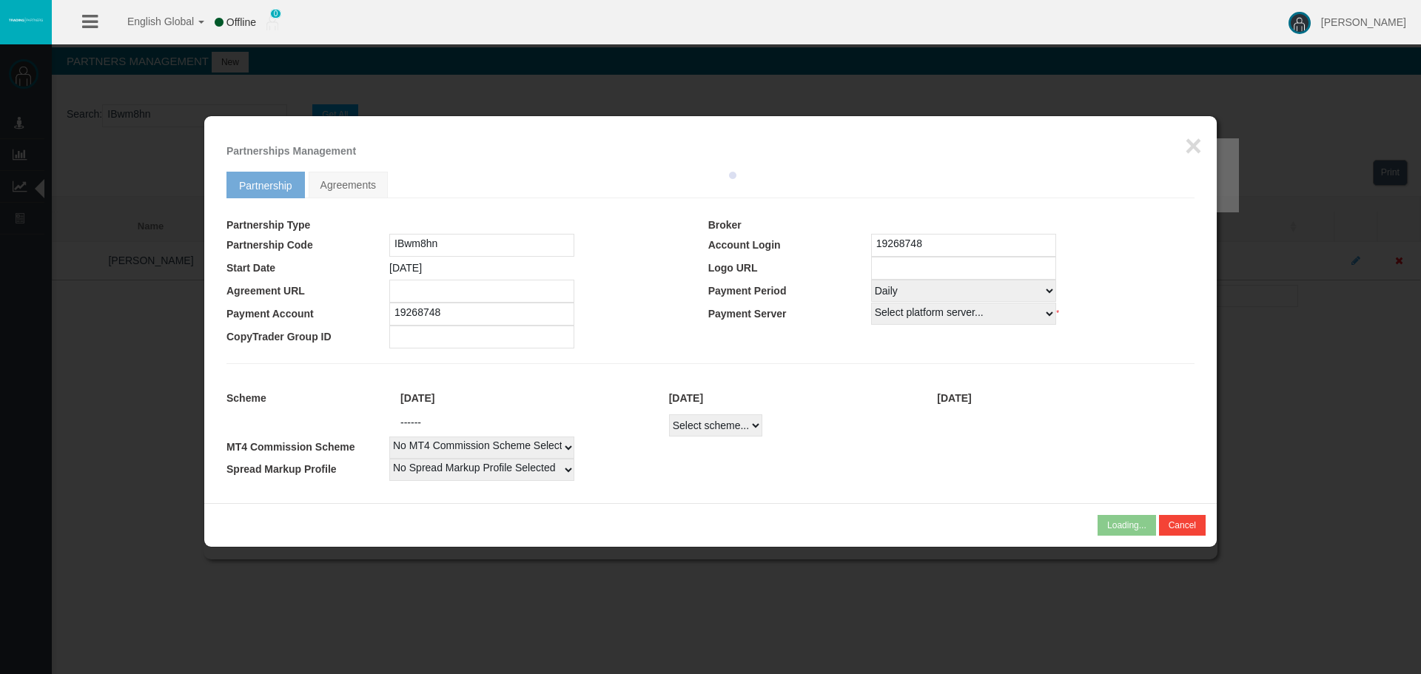
select select
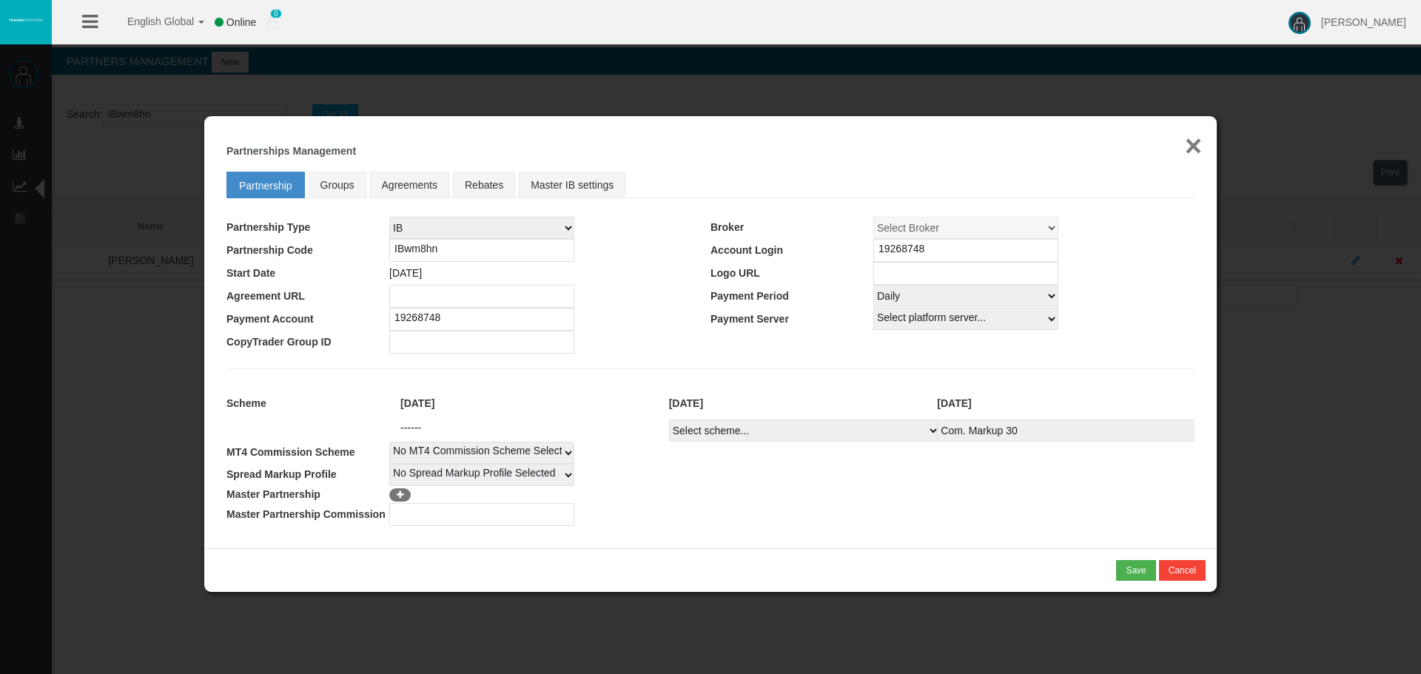
drag, startPoint x: 1193, startPoint y: 142, endPoint x: 1187, endPoint y: 32, distance: 110.5
click at [1193, 141] on button "×" at bounding box center [1193, 146] width 17 height 30
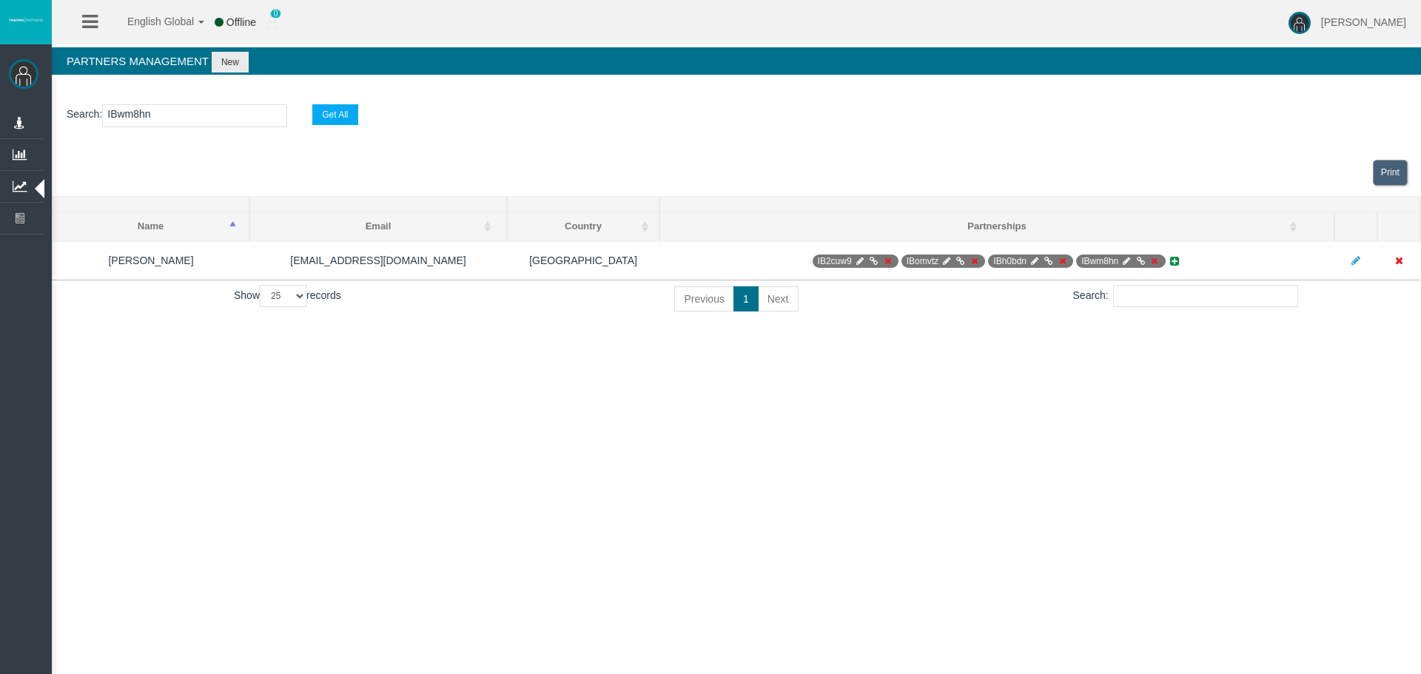
click at [125, 114] on input "IBwm8hn" at bounding box center [194, 115] width 185 height 23
paste input "iewy5"
type input "IBiewy5"
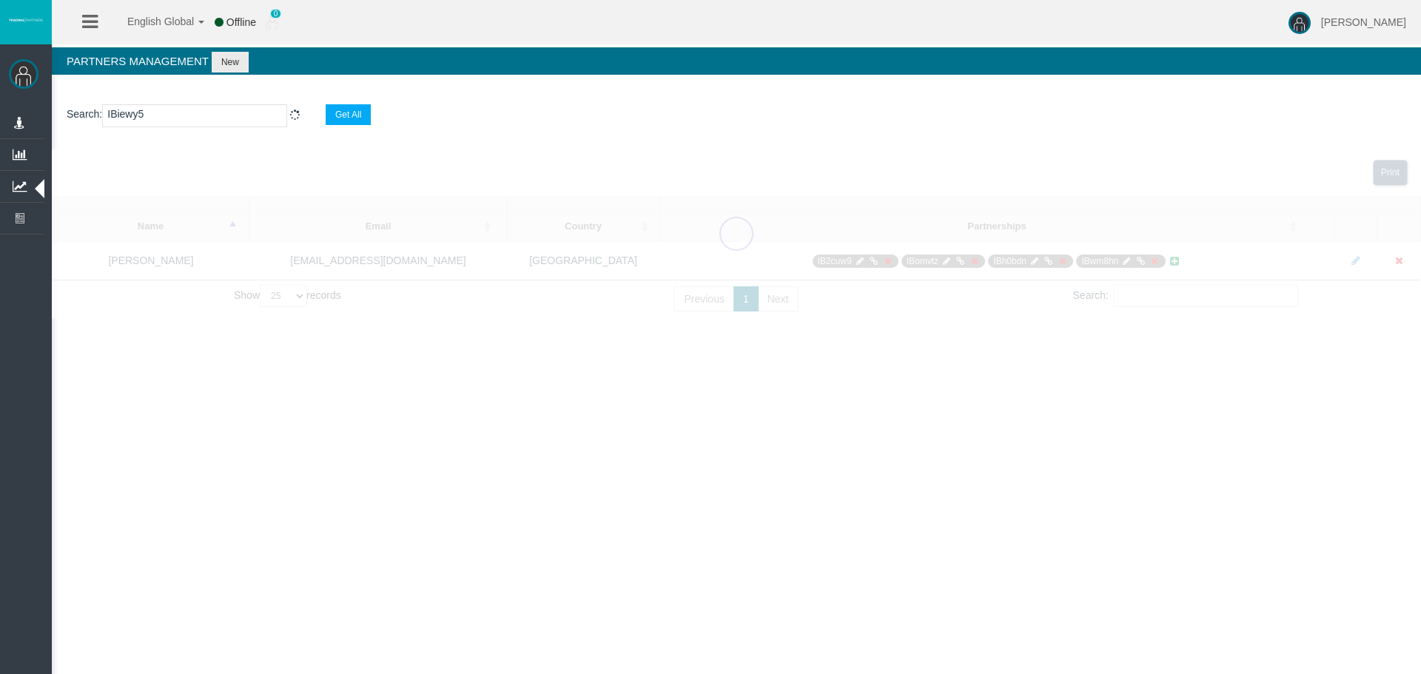
select select "25"
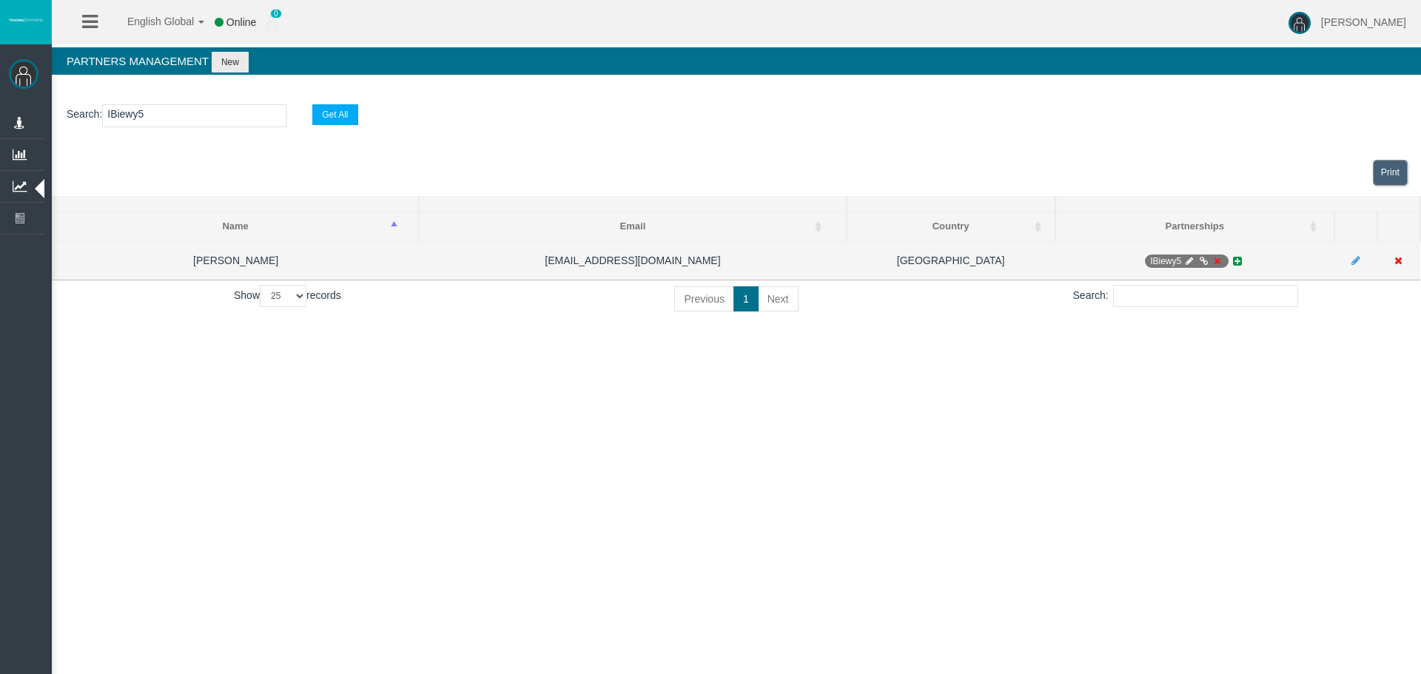
click at [1219, 264] on icon at bounding box center [1217, 261] width 11 height 9
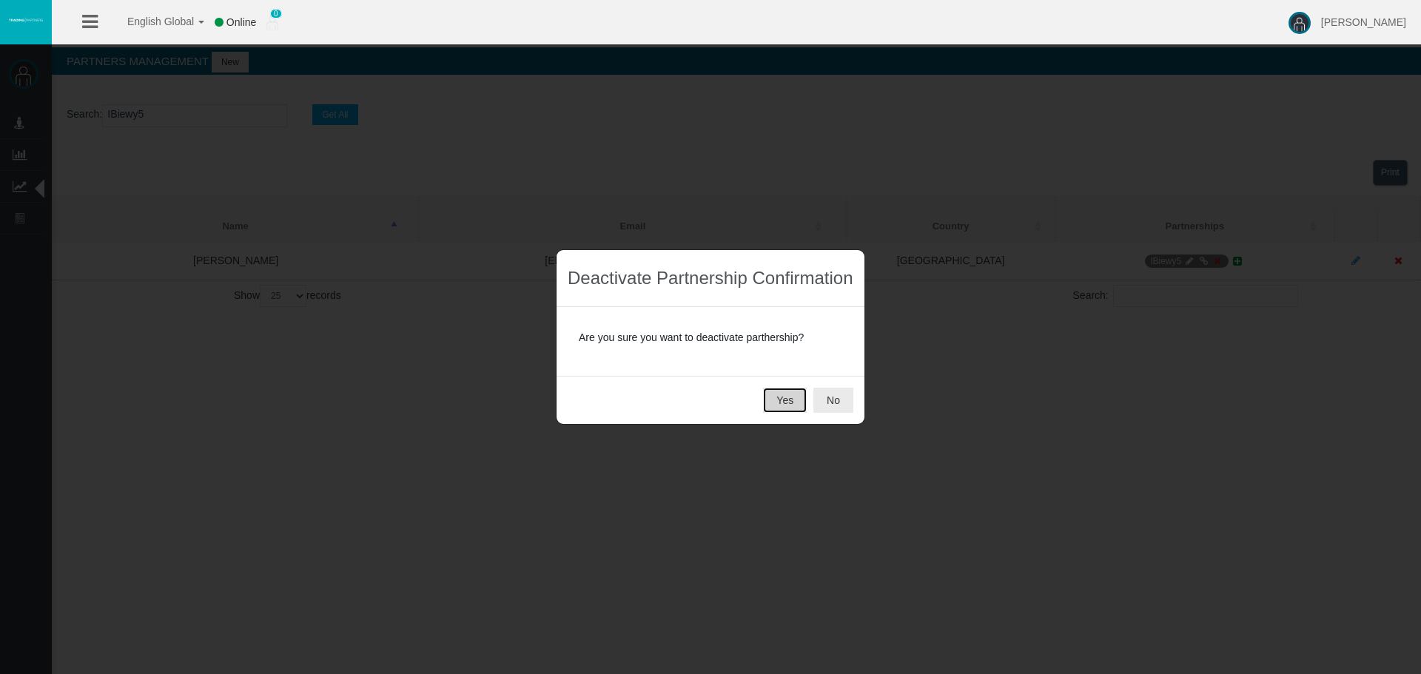
click at [789, 404] on button "Yes" at bounding box center [785, 400] width 44 height 25
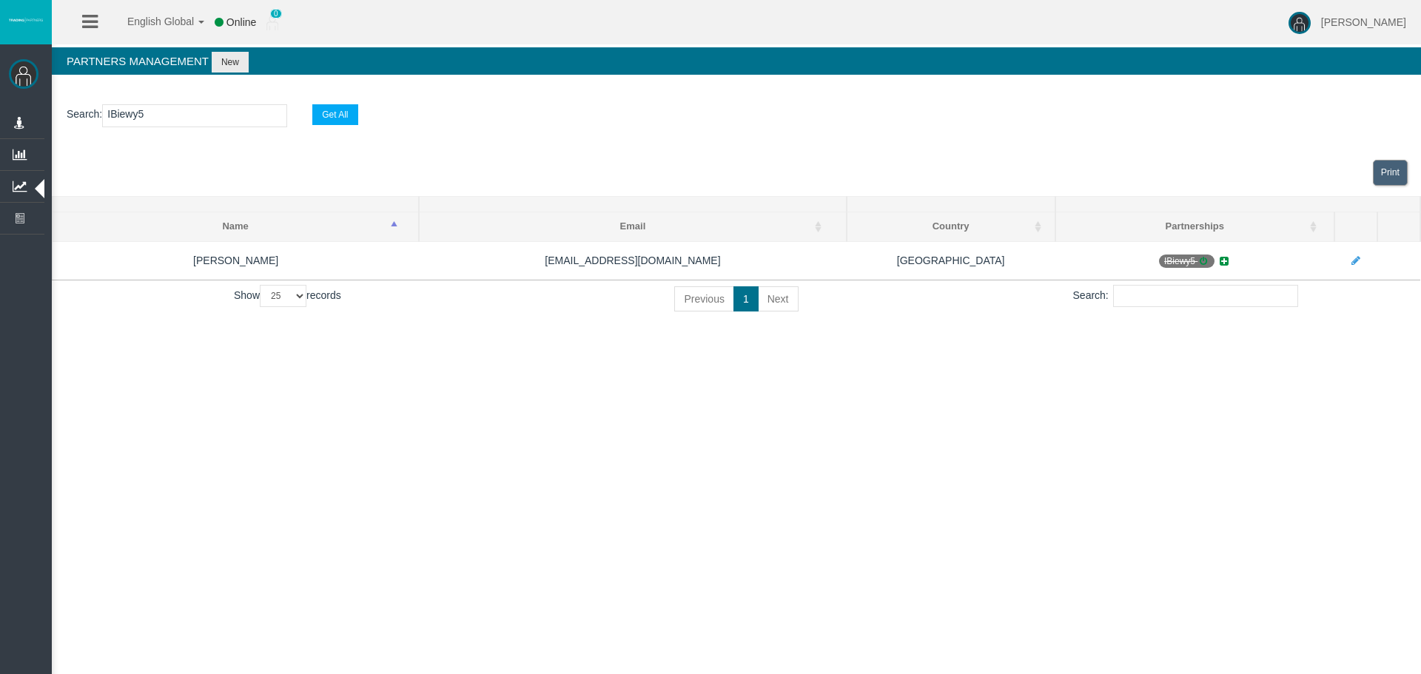
click at [129, 117] on input "IBiewy5" at bounding box center [194, 115] width 185 height 23
paste input "dhipd"
type input "IBdhipd"
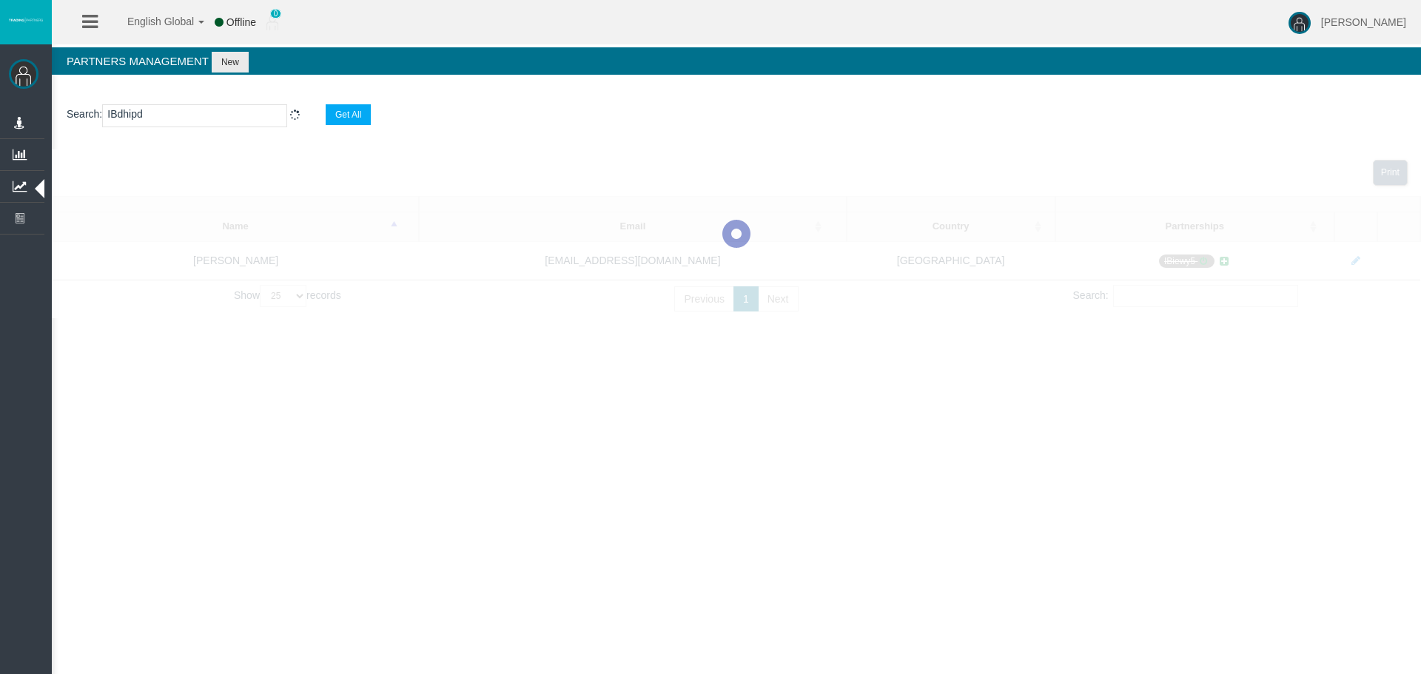
select select "25"
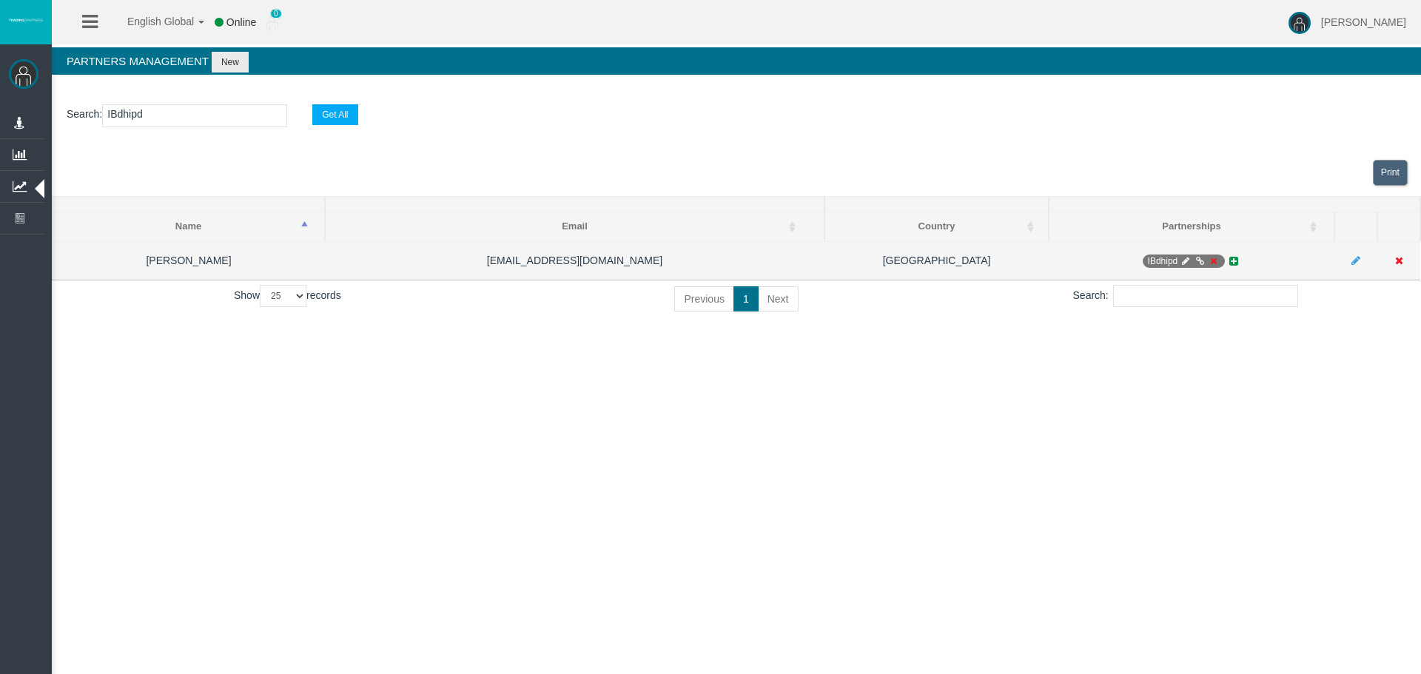
type input "IBdhipd"
click at [1213, 264] on icon at bounding box center [1213, 261] width 11 height 9
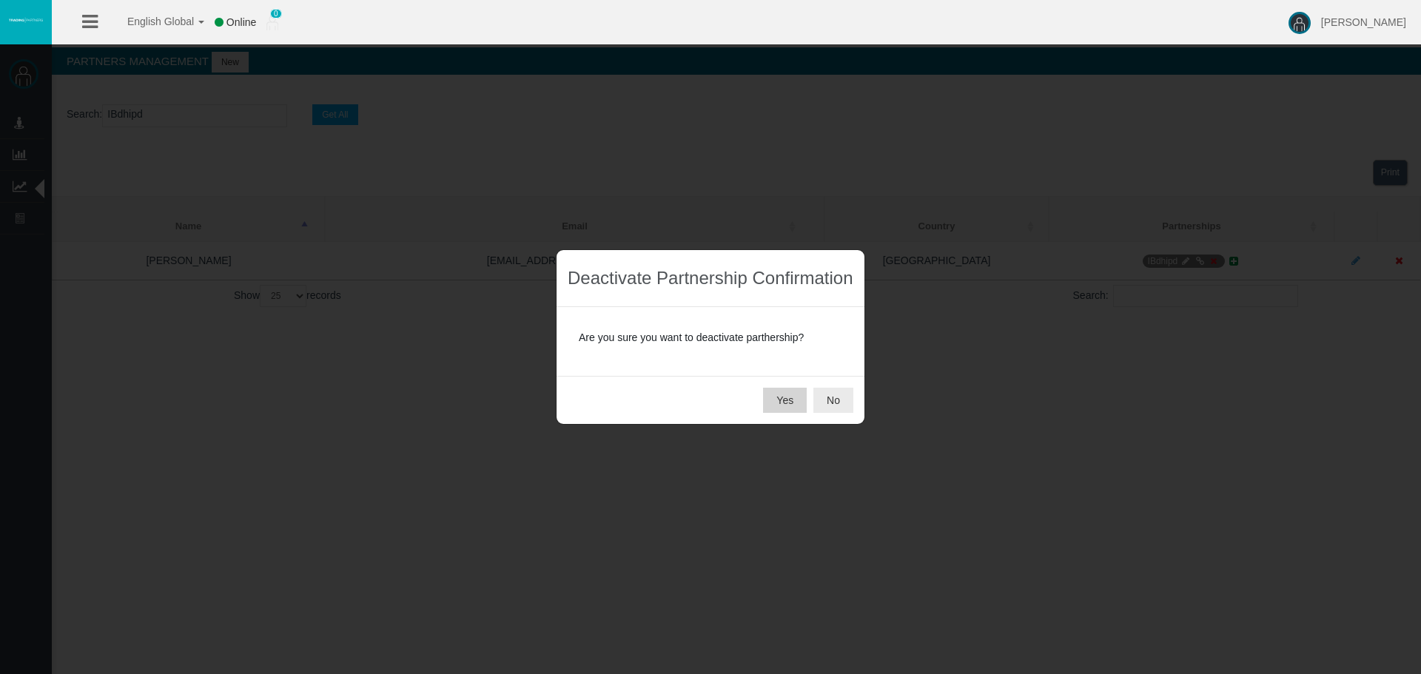
click at [784, 394] on button "Yes" at bounding box center [785, 400] width 44 height 25
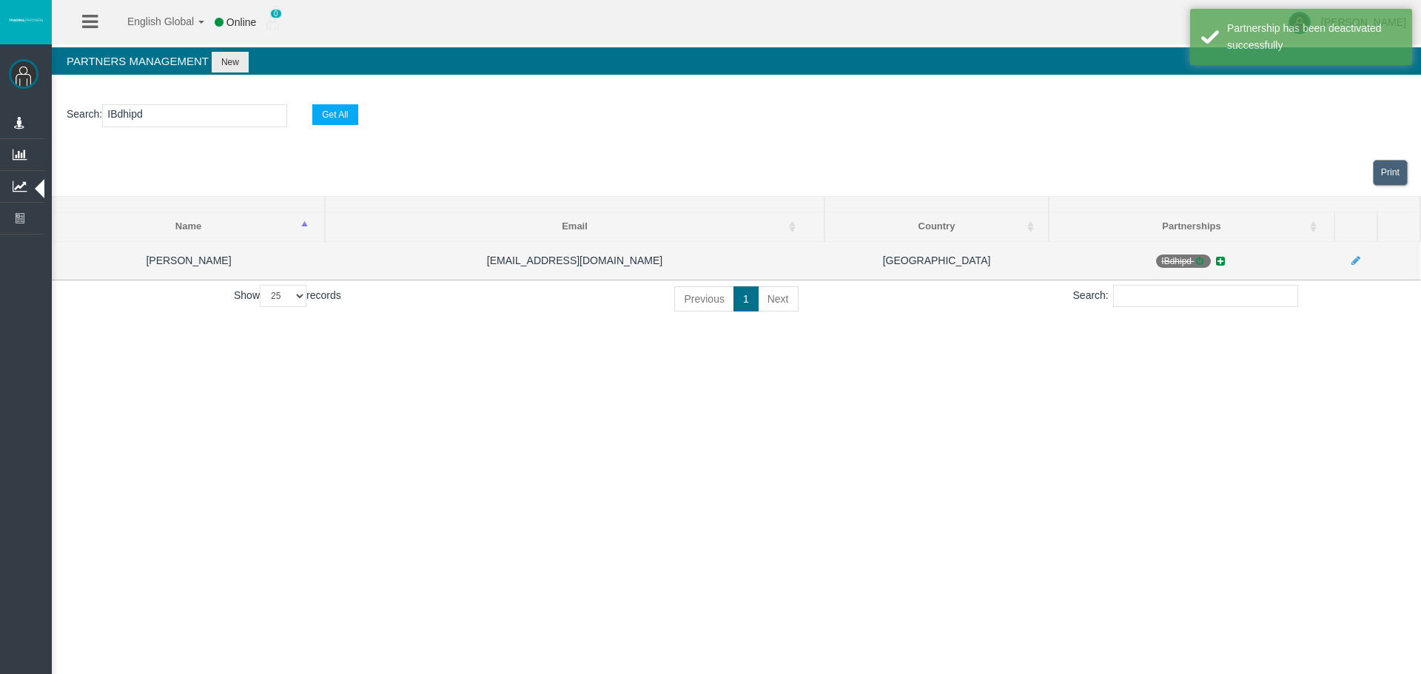
click at [1201, 263] on icon at bounding box center [1199, 261] width 11 height 9
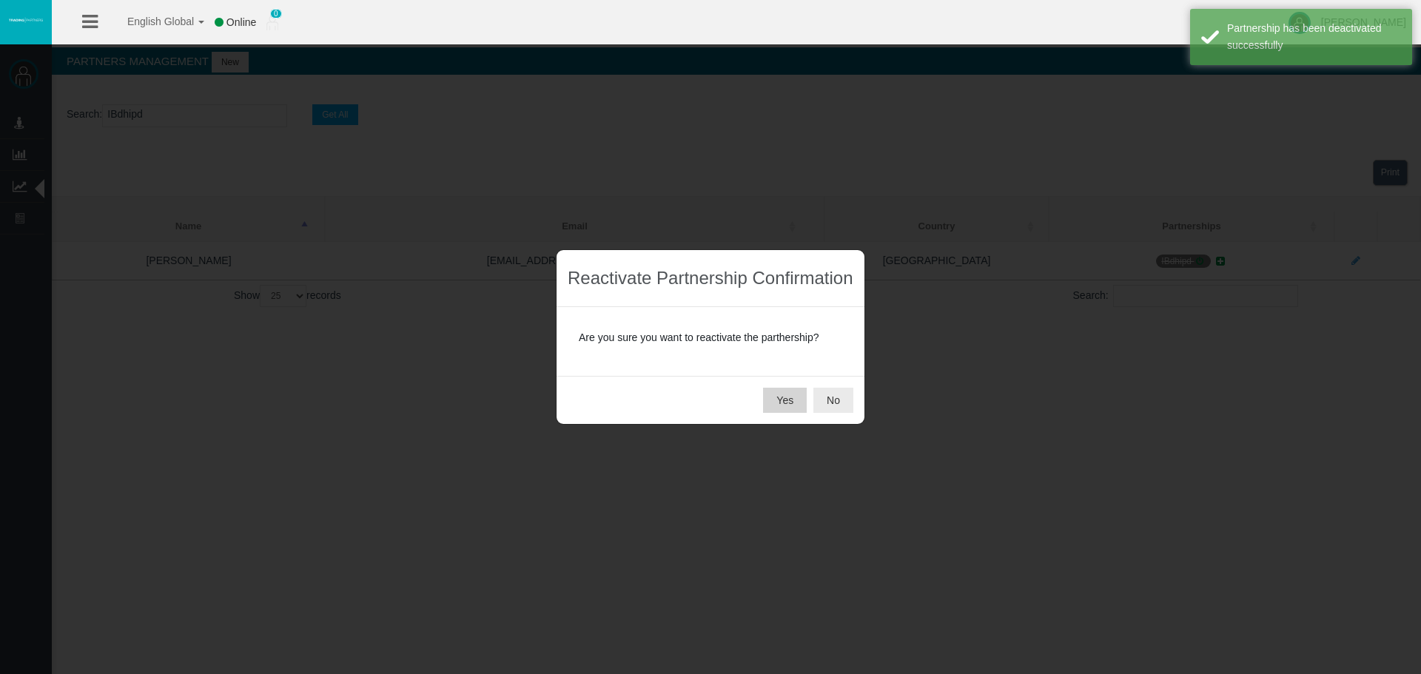
click at [791, 399] on button "Yes" at bounding box center [785, 400] width 44 height 25
